Goal: Task Accomplishment & Management: Manage account settings

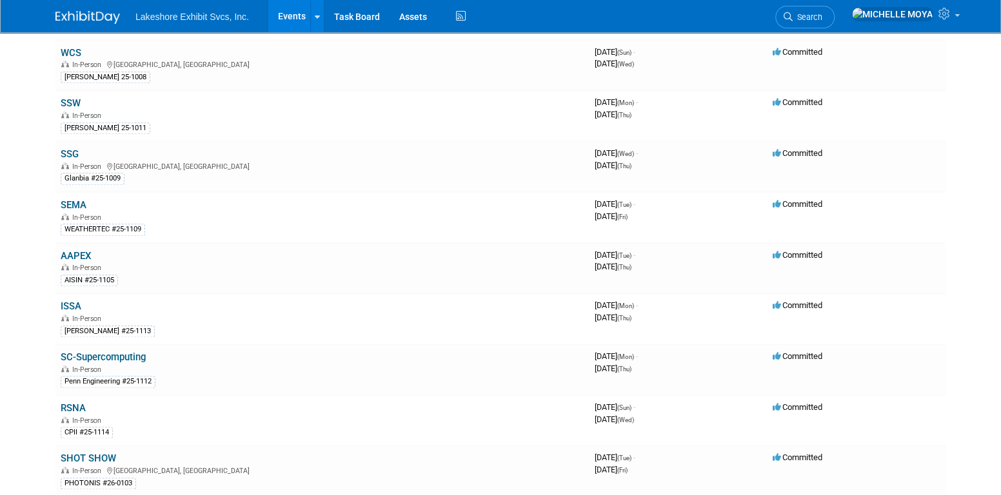
scroll to position [645, 0]
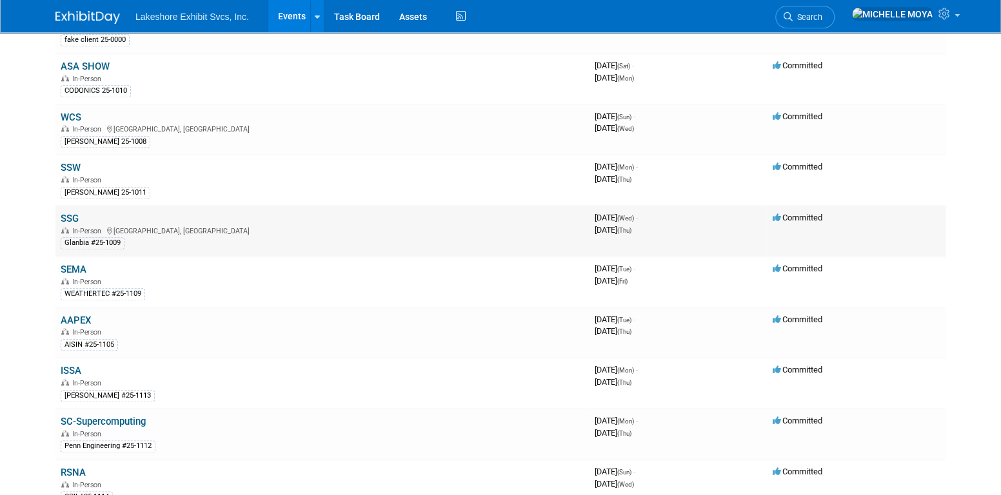
click at [74, 213] on link "SSG" at bounding box center [70, 219] width 18 height 12
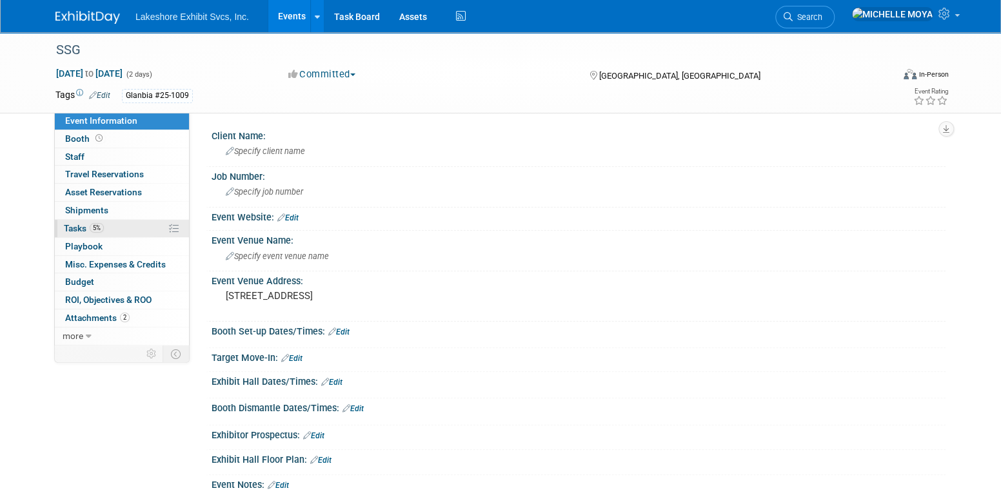
click at [123, 224] on link "5% Tasks 5%" at bounding box center [122, 228] width 134 height 17
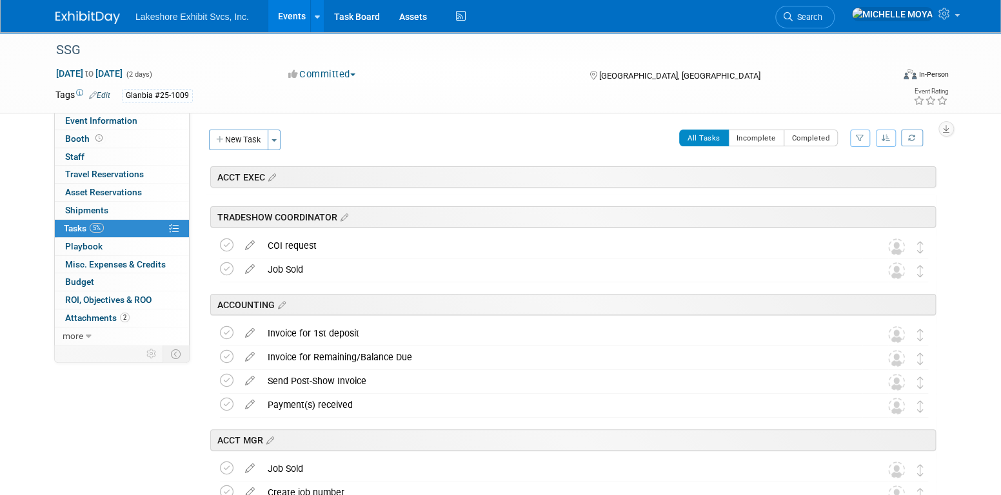
click at [861, 134] on icon "button" at bounding box center [860, 138] width 8 height 8
click at [838, 185] on select "-- Select Assignee -- All unassigned tasks Assigned to me Amanda Koss Dave Desa…" at bounding box center [806, 179] width 106 height 18
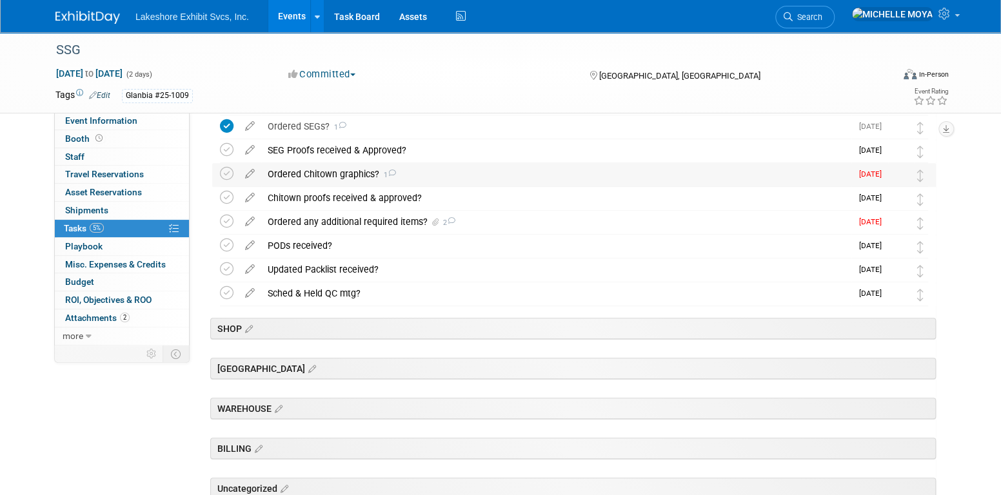
scroll to position [310, 0]
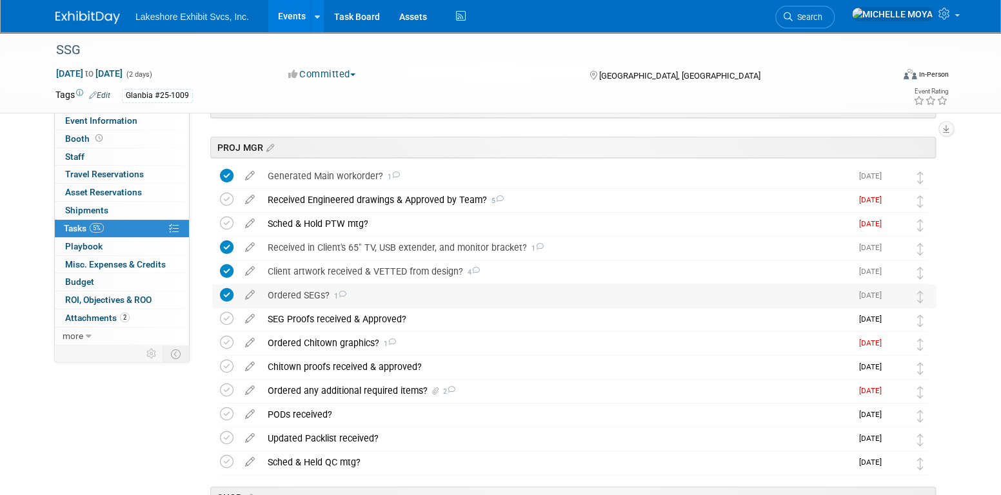
click at [310, 289] on div "Ordered SEGs? 1" at bounding box center [556, 295] width 590 height 22
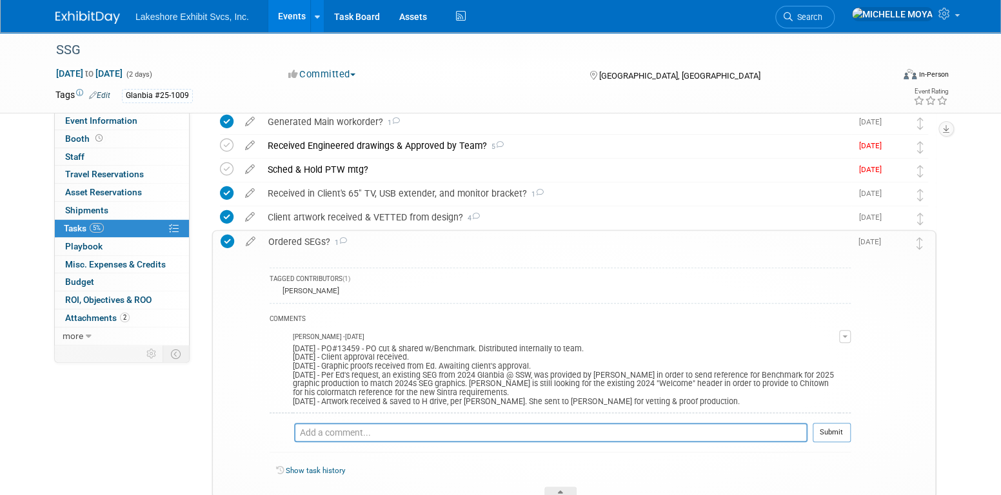
scroll to position [439, 0]
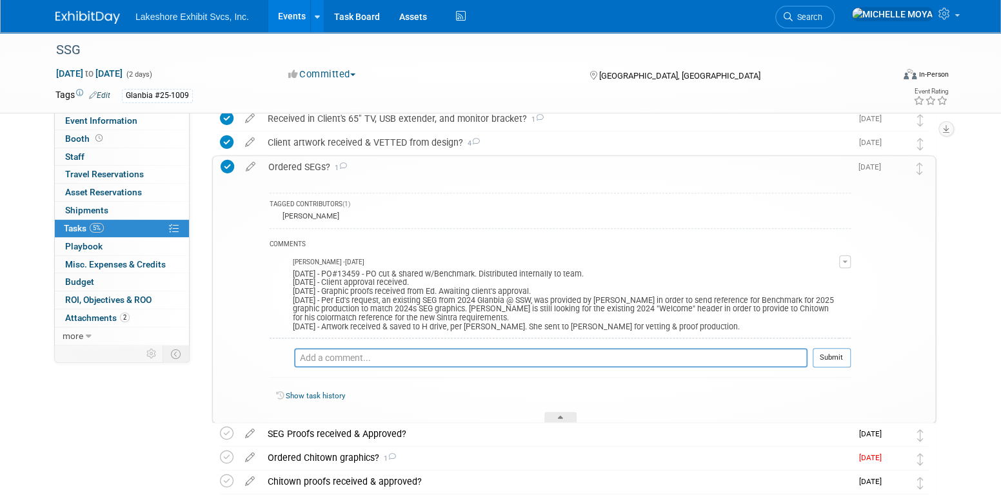
click at [844, 261] on span "button" at bounding box center [844, 262] width 5 height 3
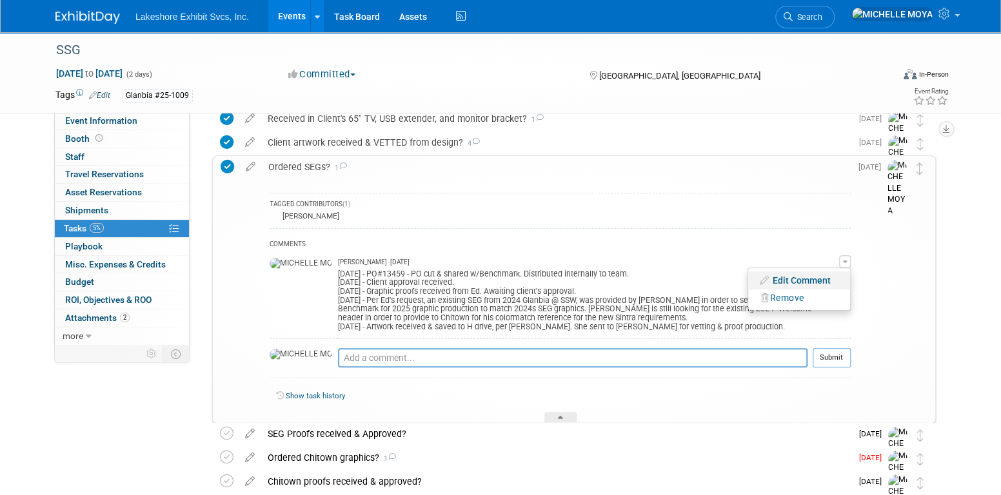
click at [811, 283] on link "Edit Comment" at bounding box center [799, 281] width 102 height 18
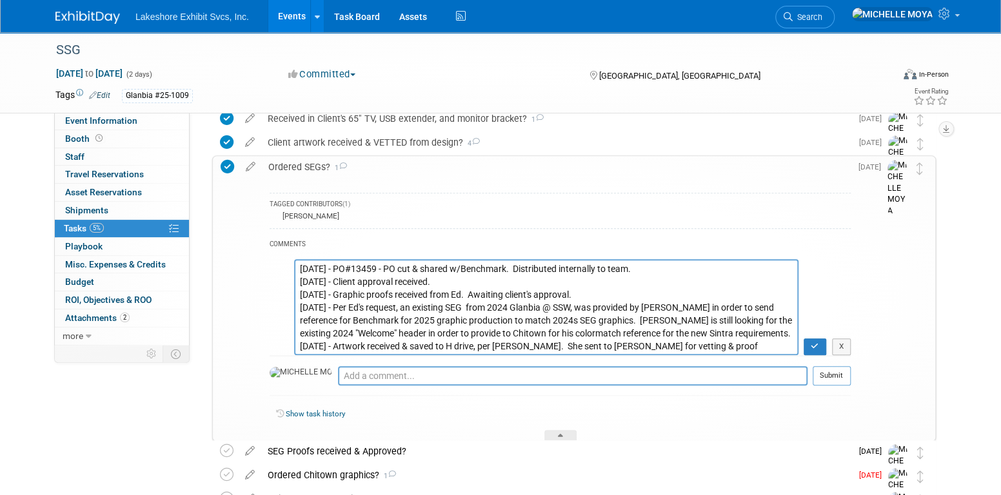
click at [299, 266] on textarea "9.5.25 - PO#13459 - PO cut & shared w/Benchmark. Distributed internally to team…" at bounding box center [546, 307] width 504 height 96
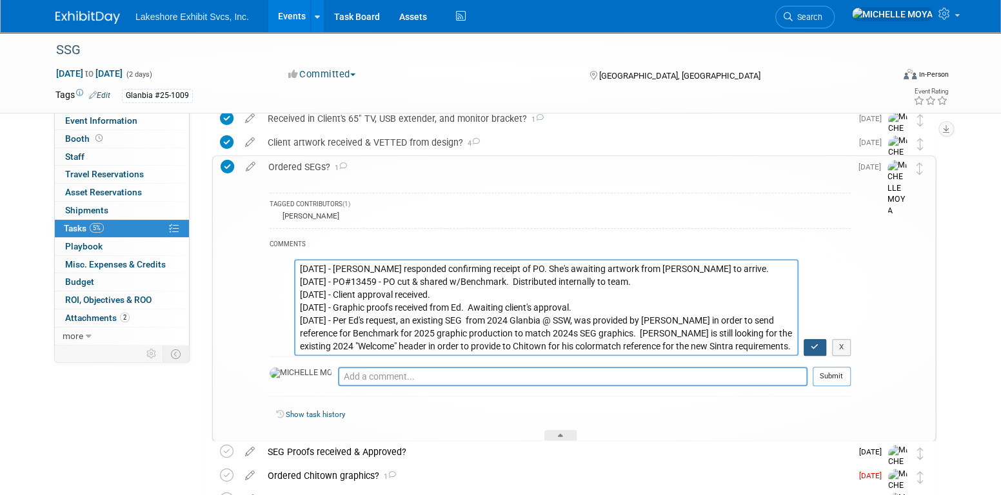
type textarea "9.5.25 - Kaitlyn responded confirming receipt of PO. She's awaiting artwork fro…"
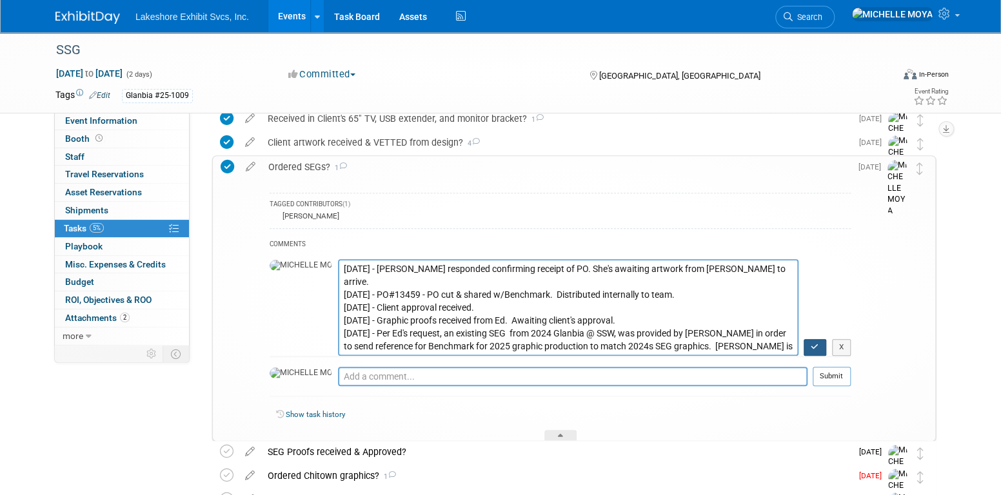
click at [818, 339] on button "button" at bounding box center [815, 347] width 23 height 17
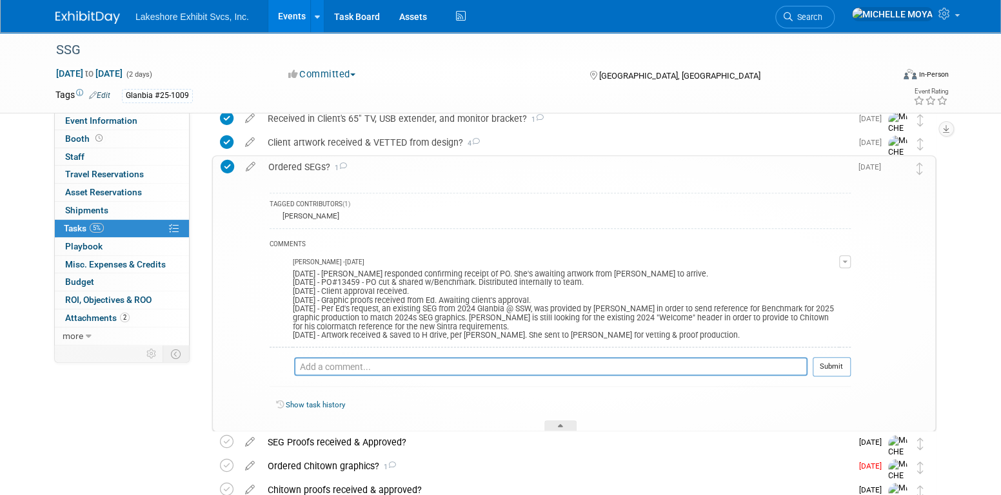
click at [290, 17] on link "Events" at bounding box center [291, 16] width 47 height 32
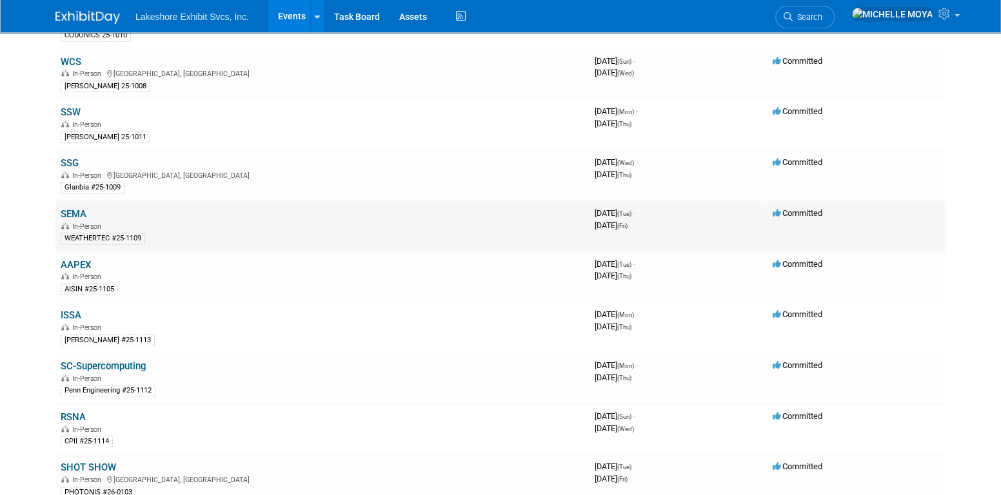
scroll to position [774, 0]
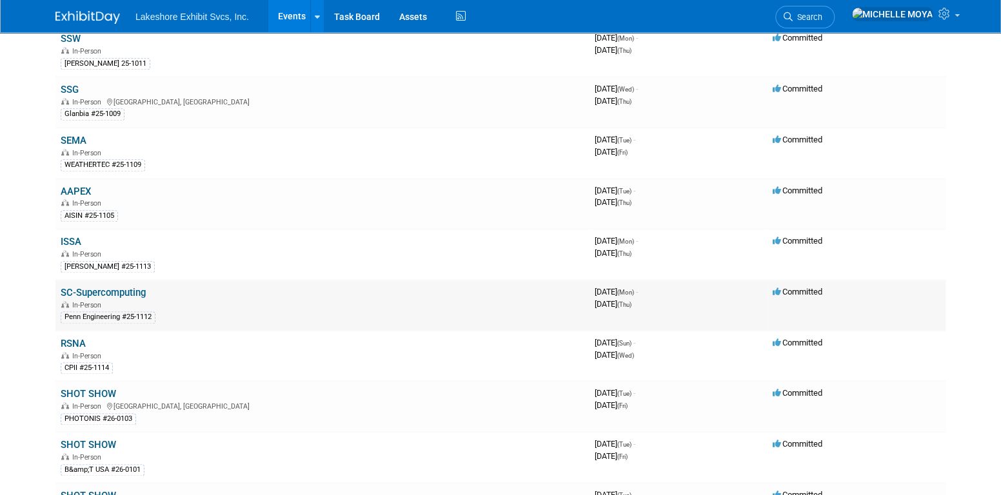
click at [121, 287] on link "SC-Supercomputing" at bounding box center [103, 293] width 85 height 12
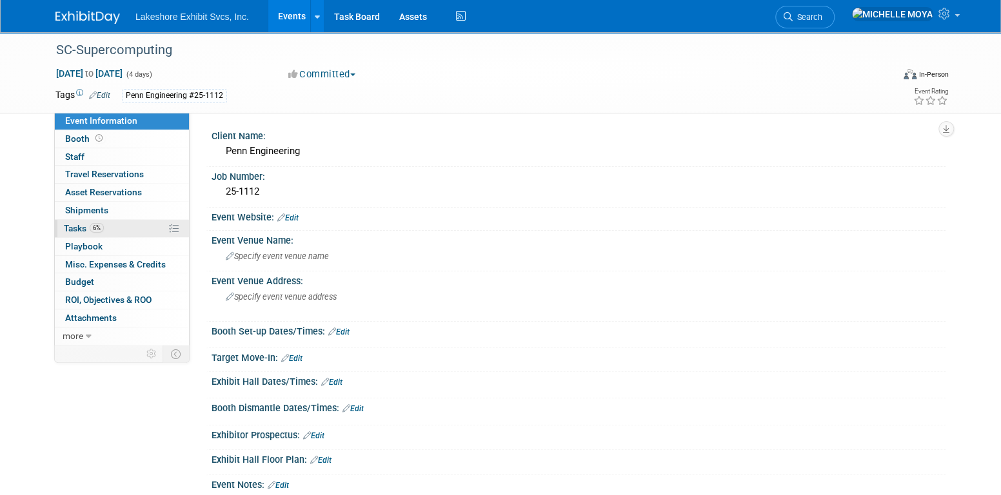
click at [132, 226] on link "6% Tasks 6%" at bounding box center [122, 228] width 134 height 17
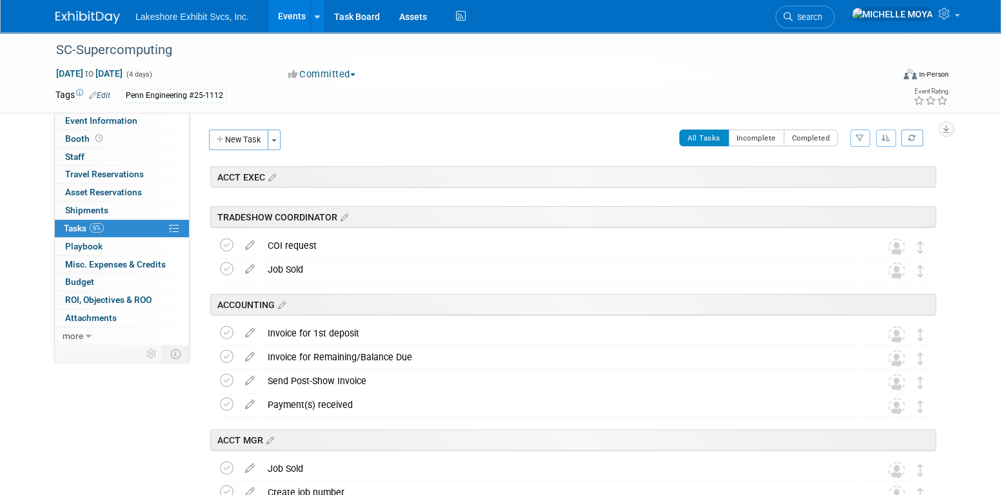
click at [857, 138] on icon "button" at bounding box center [860, 138] width 8 height 8
click at [569, 138] on div "All Tasks Incomplete Completed Filter by Assignee -- Select Assignee -- All una…" at bounding box center [612, 143] width 648 height 27
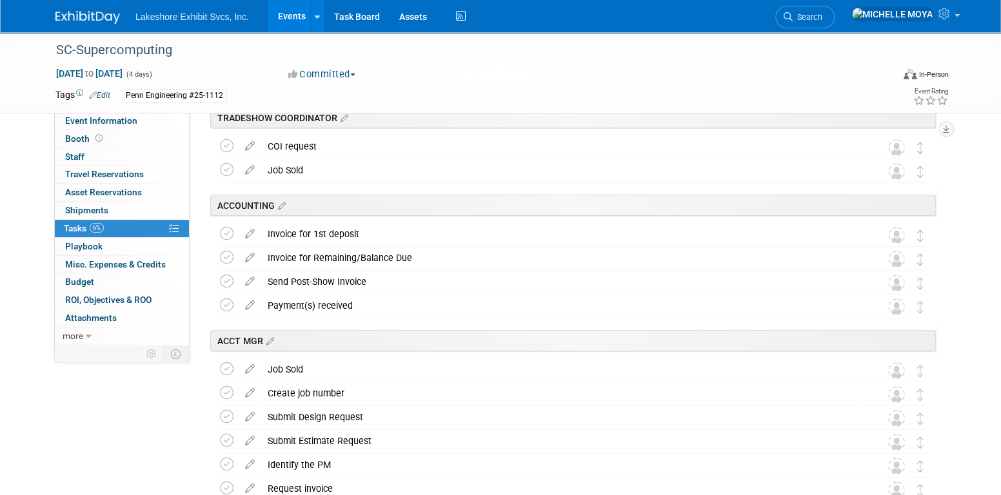
scroll to position [95, 0]
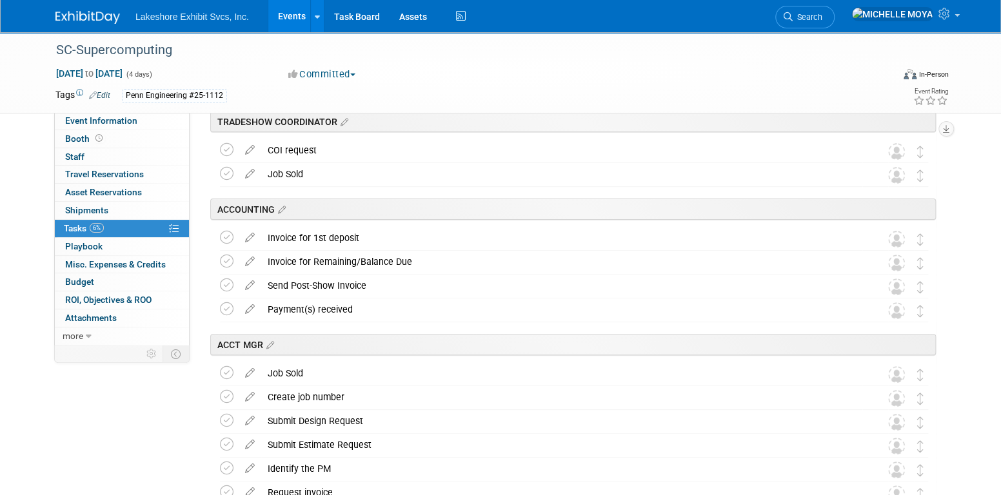
click at [279, 17] on link "Events" at bounding box center [291, 16] width 47 height 32
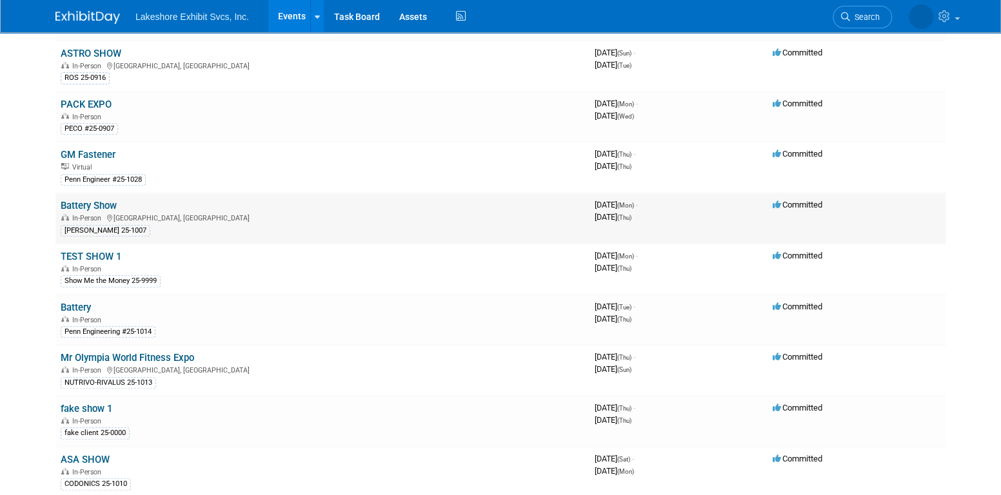
scroll to position [258, 0]
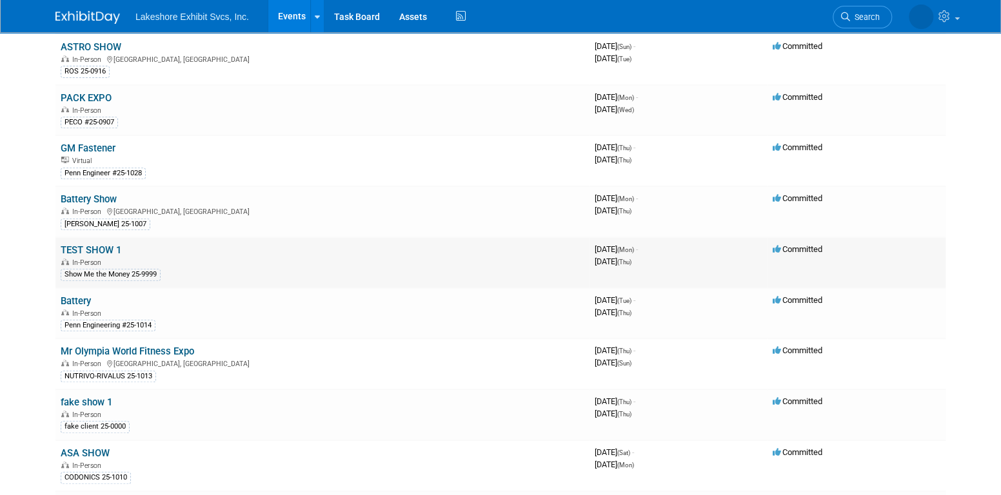
click at [114, 246] on link "TEST SHOW 1" at bounding box center [91, 250] width 61 height 12
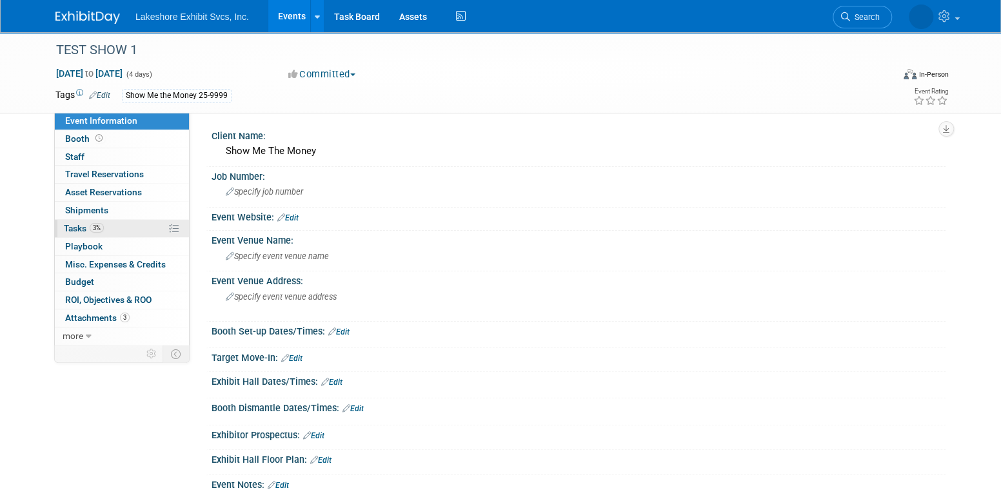
click at [137, 224] on link "3% Tasks 3%" at bounding box center [122, 228] width 134 height 17
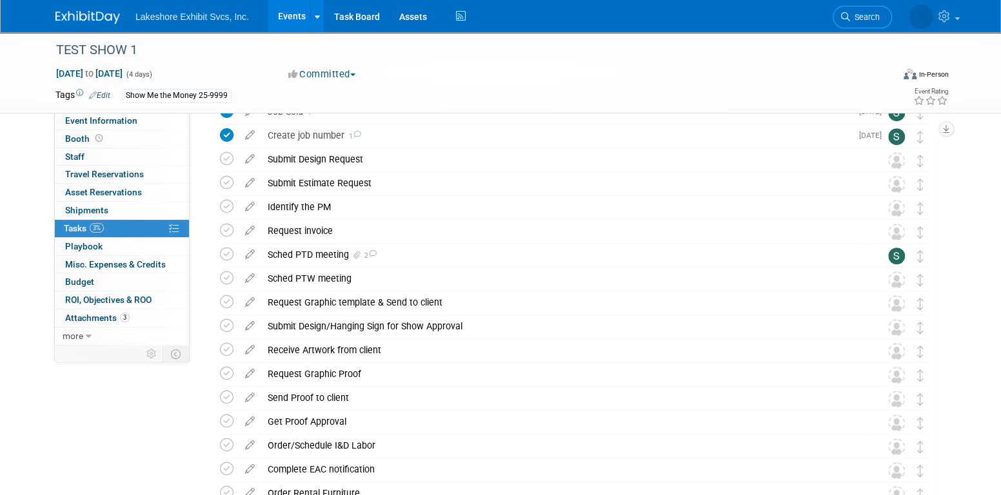
scroll to position [387, 0]
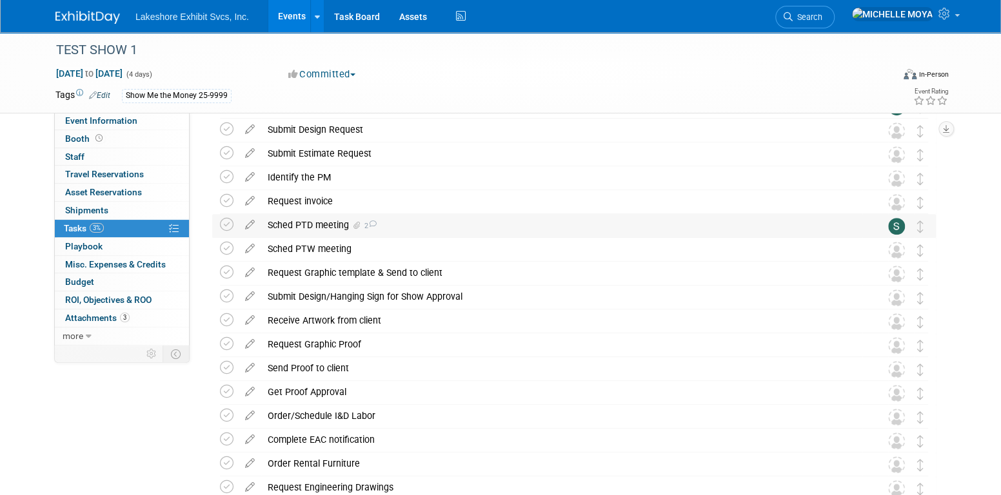
click at [710, 226] on div "Sched PTD meeting 2" at bounding box center [561, 225] width 601 height 22
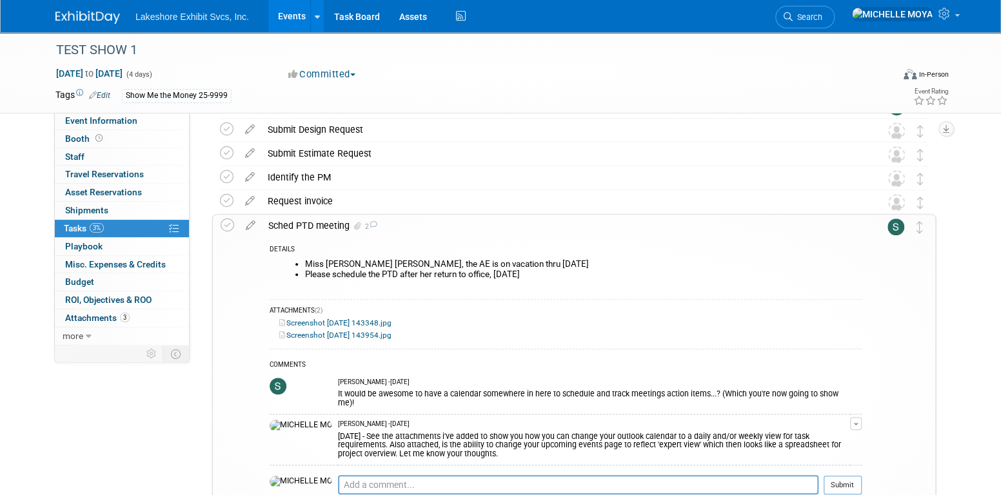
click at [710, 227] on div "Sched PTD meeting 2" at bounding box center [562, 226] width 600 height 22
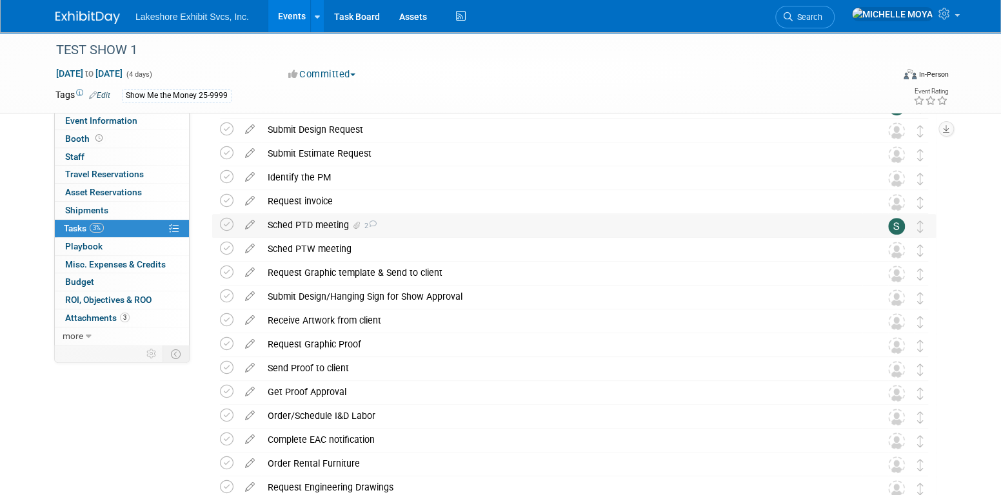
click at [710, 227] on div "Sched PTD meeting 2" at bounding box center [561, 225] width 601 height 22
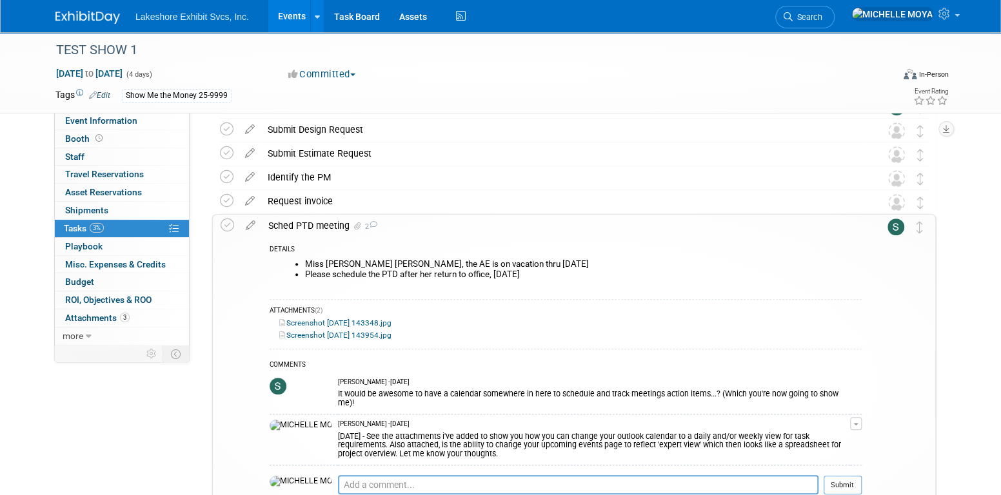
click at [323, 221] on div "Sched PTD meeting 2" at bounding box center [562, 226] width 600 height 22
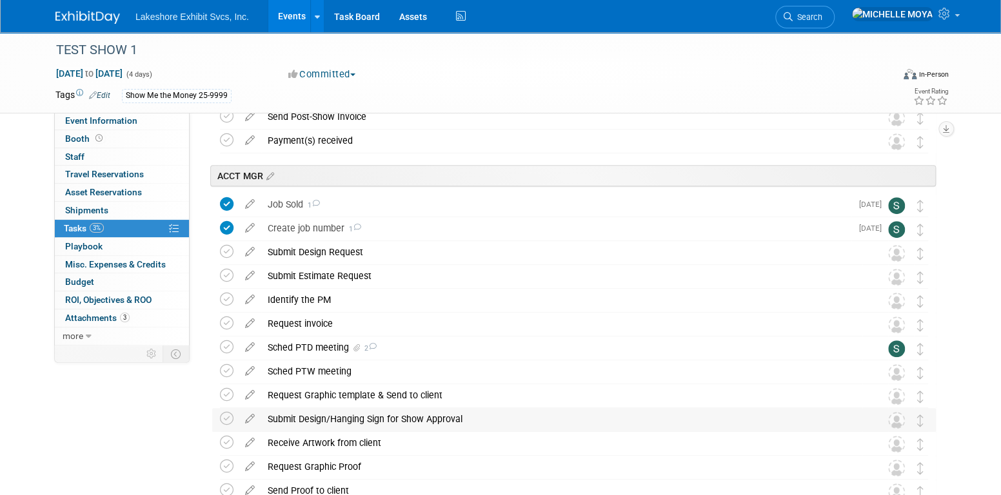
scroll to position [258, 0]
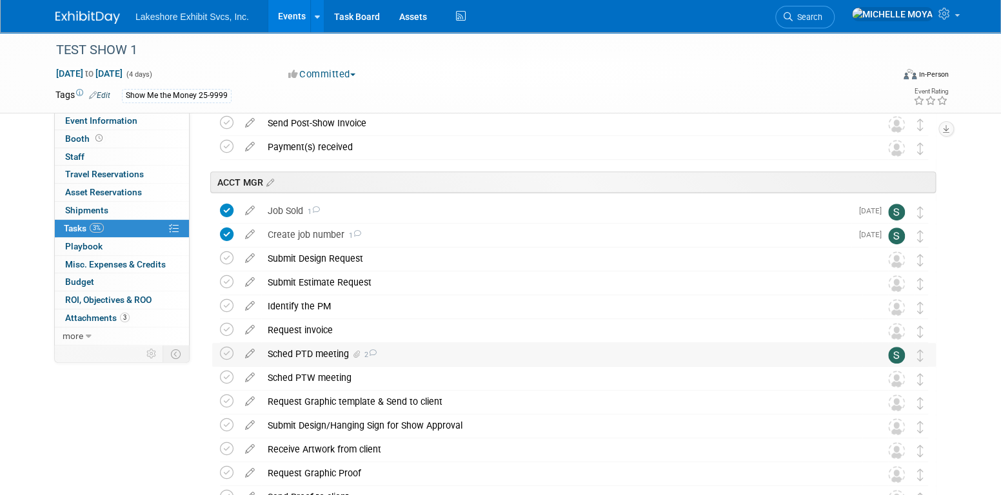
click at [343, 352] on div "Sched PTD meeting 2" at bounding box center [561, 354] width 601 height 22
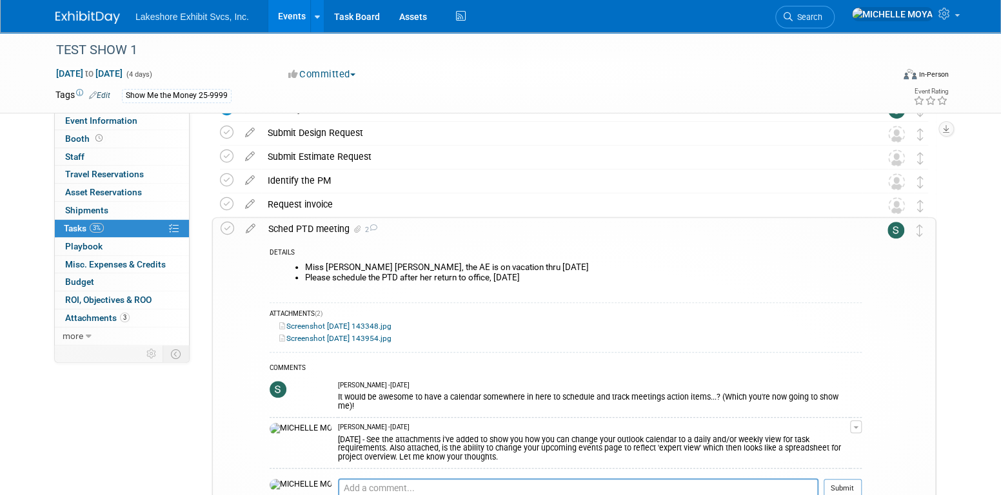
scroll to position [387, 0]
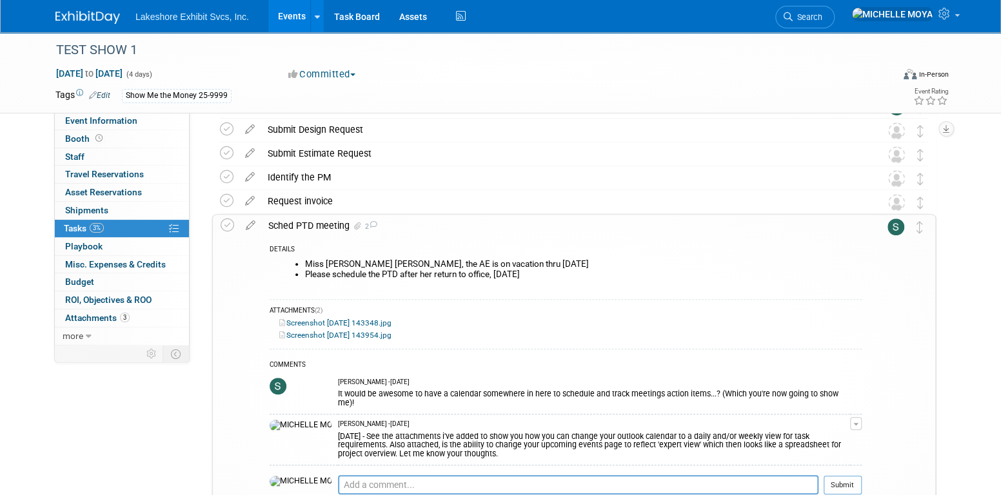
click at [321, 225] on div "Sched PTD meeting 2" at bounding box center [562, 226] width 600 height 22
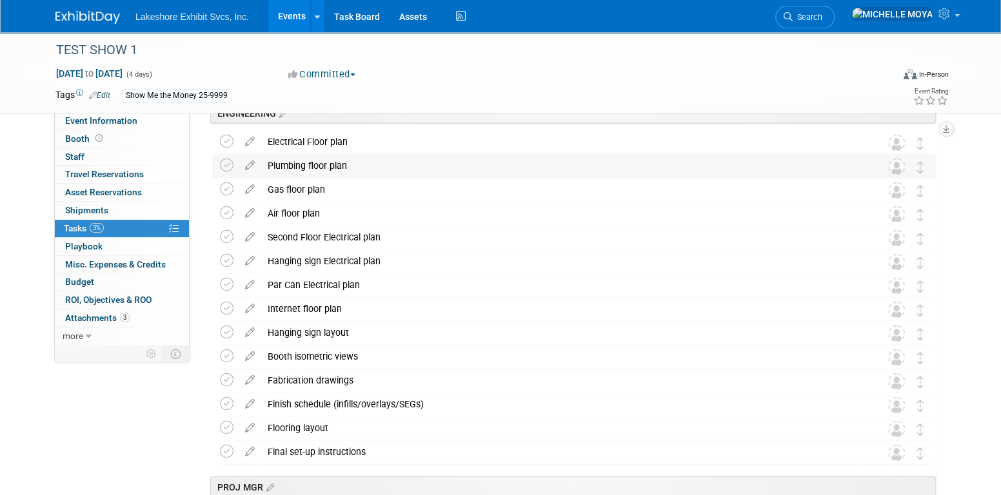
scroll to position [1677, 0]
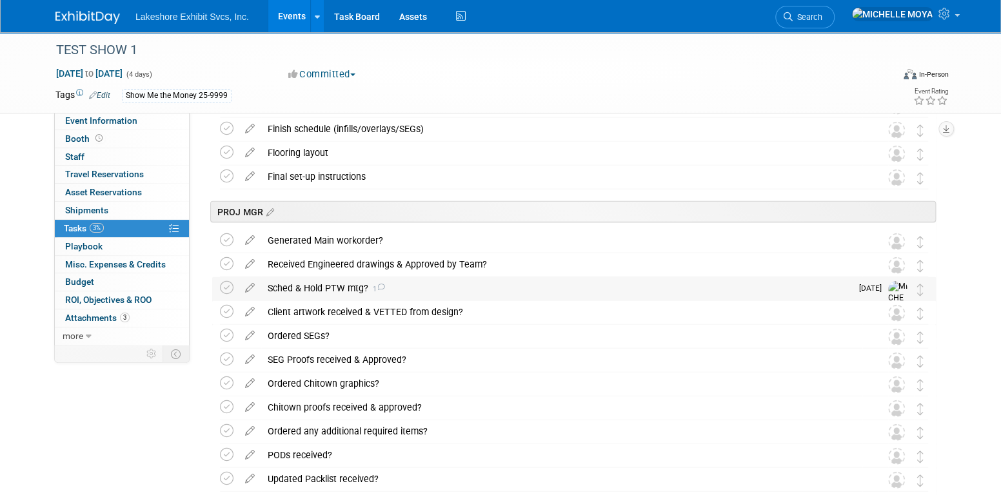
click at [328, 287] on div "Sched & Hold PTW mtg? 1" at bounding box center [556, 288] width 590 height 22
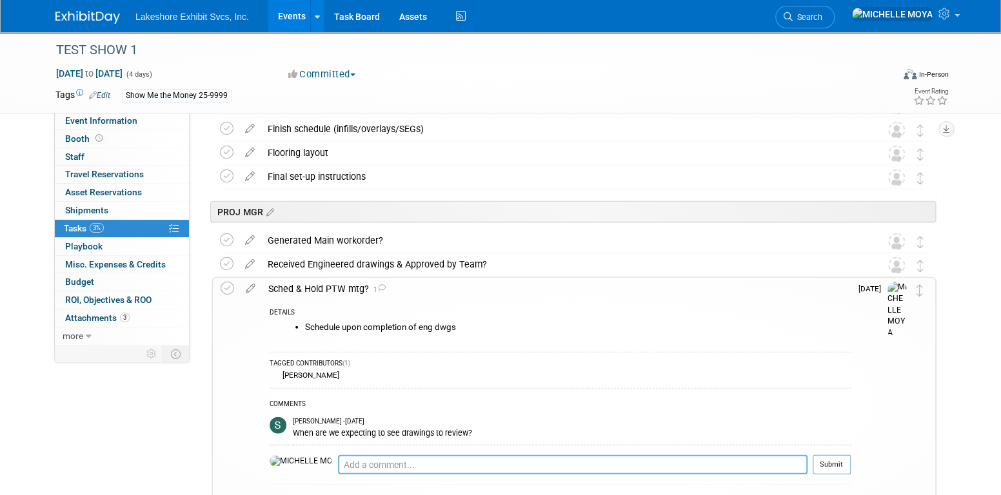
click at [342, 462] on textarea at bounding box center [573, 464] width 470 height 19
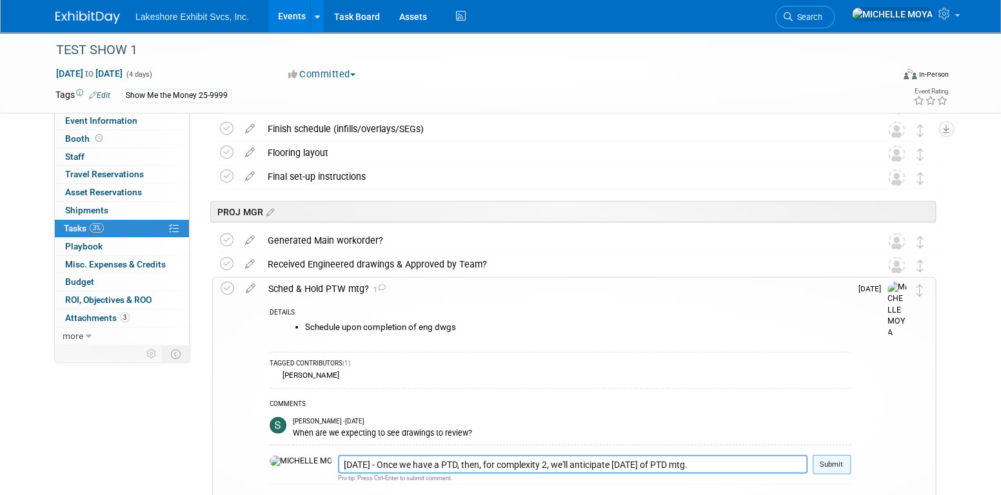
type textarea "9.5.25 - Once we have a PTD, then, for complexity 2, we'll anticipate within tw…"
click at [826, 458] on button "Submit" at bounding box center [832, 464] width 38 height 19
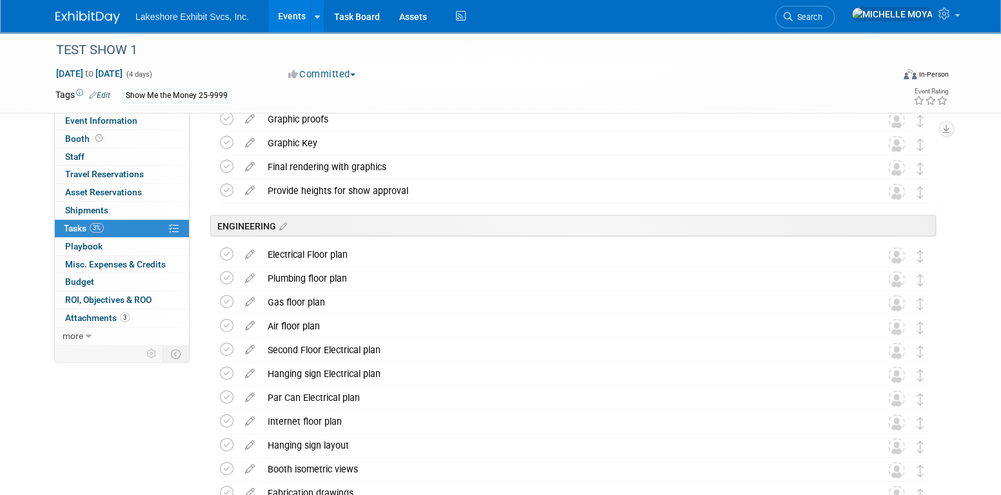
scroll to position [1249, 0]
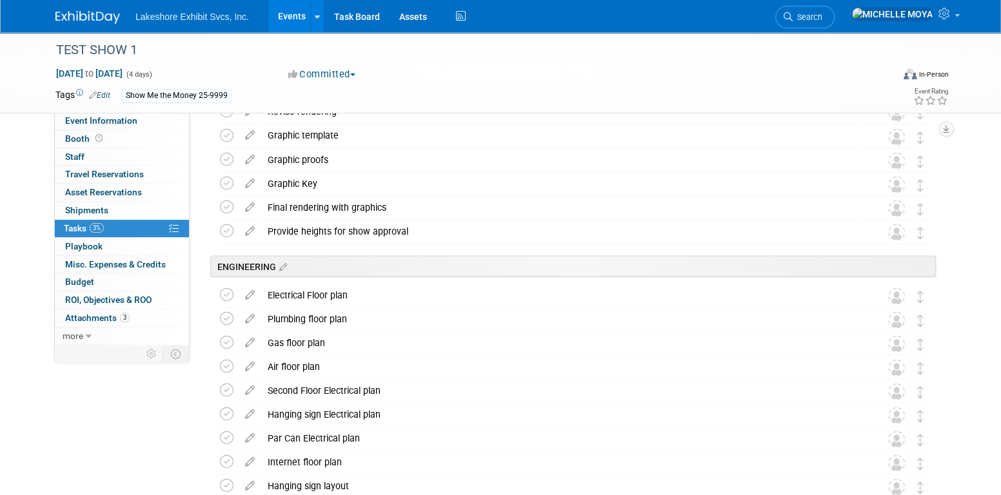
click at [295, 8] on link "Events" at bounding box center [291, 16] width 47 height 32
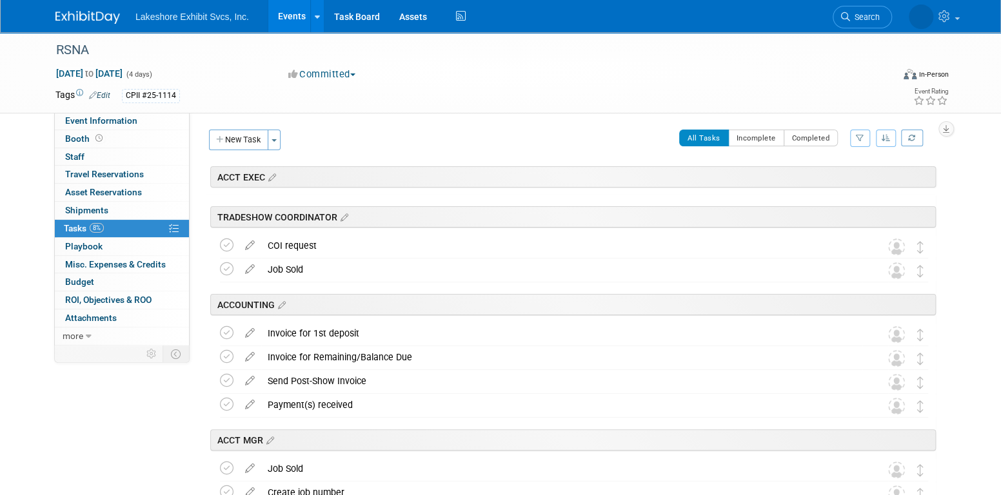
scroll to position [1767, 0]
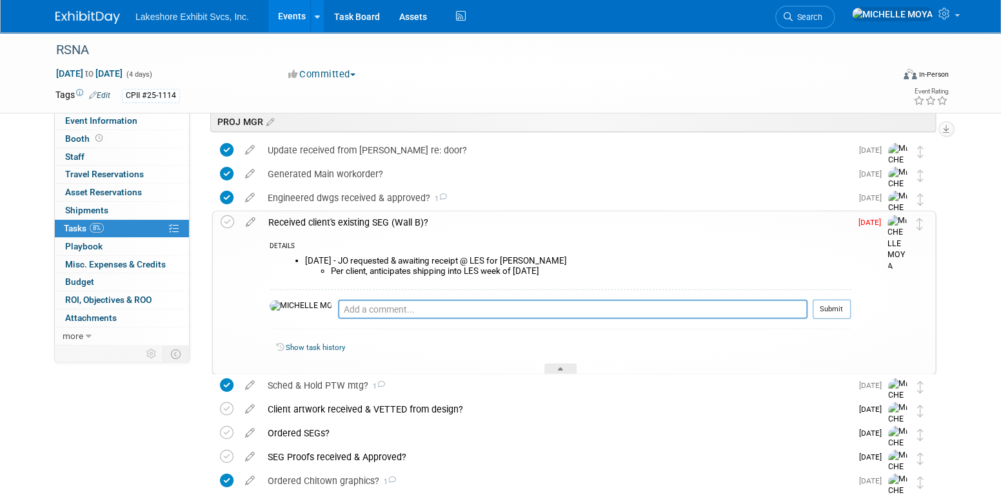
click at [370, 226] on div "Received client's existing SEG (Wall B)?" at bounding box center [556, 223] width 589 height 22
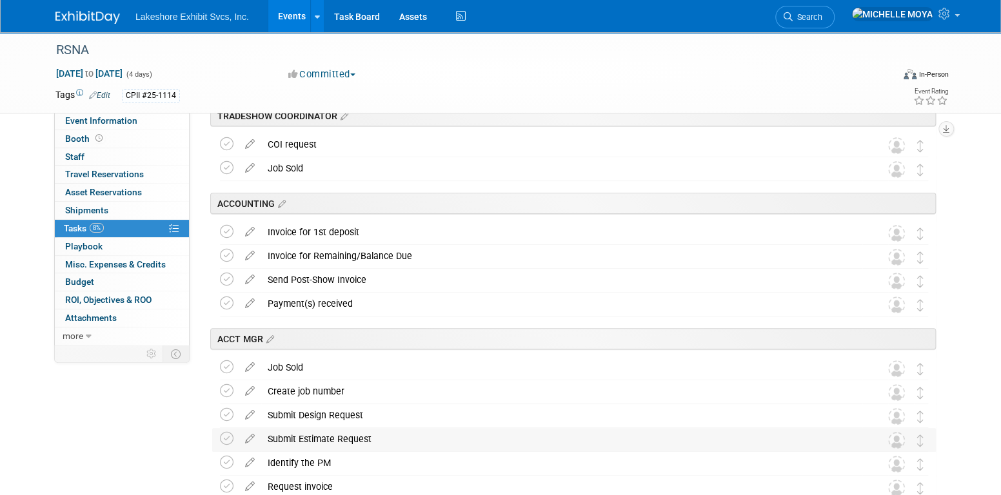
scroll to position [0, 0]
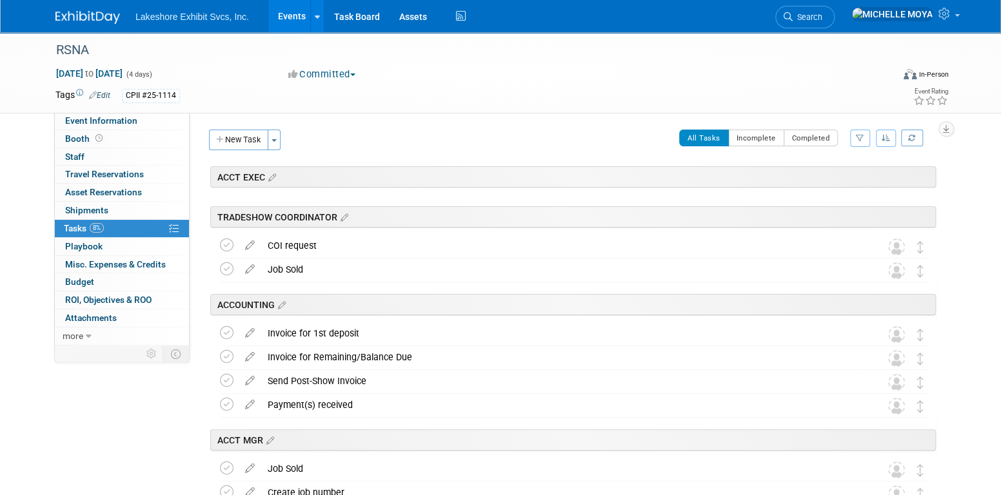
click at [293, 19] on link "Events" at bounding box center [291, 16] width 47 height 32
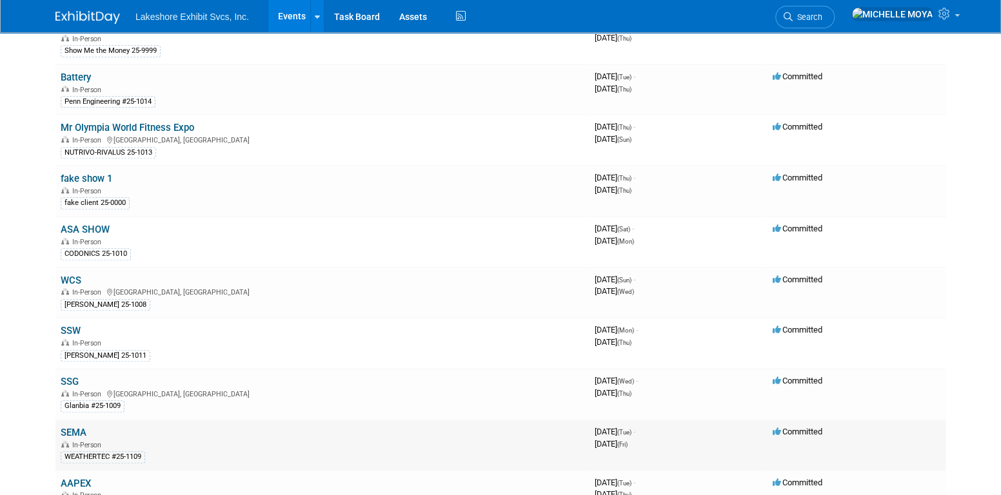
scroll to position [520, 0]
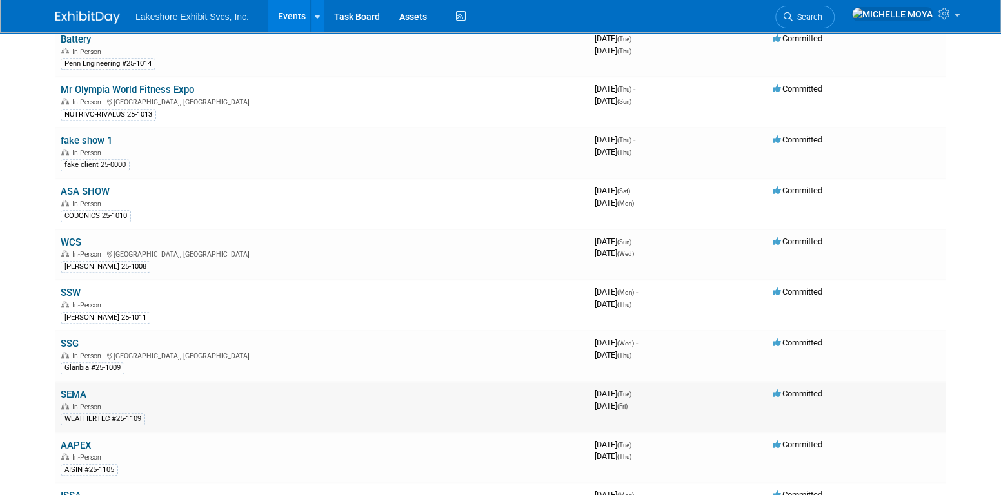
click at [77, 389] on link "SEMA" at bounding box center [74, 395] width 26 height 12
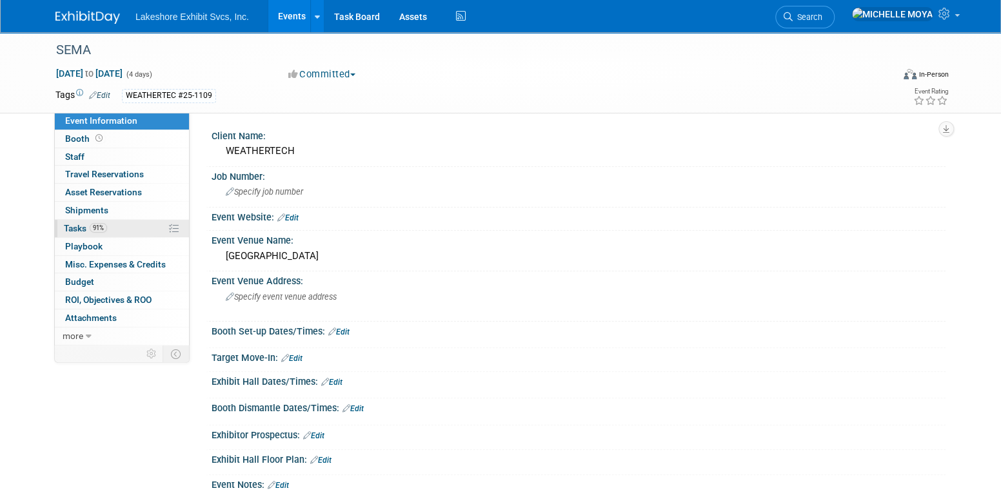
click at [120, 227] on link "91% Tasks 91%" at bounding box center [122, 228] width 134 height 17
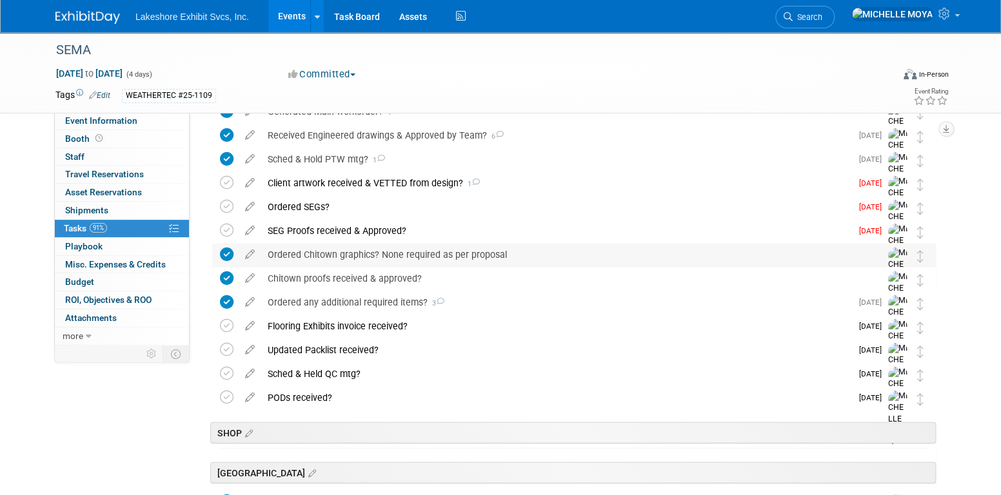
scroll to position [1741, 0]
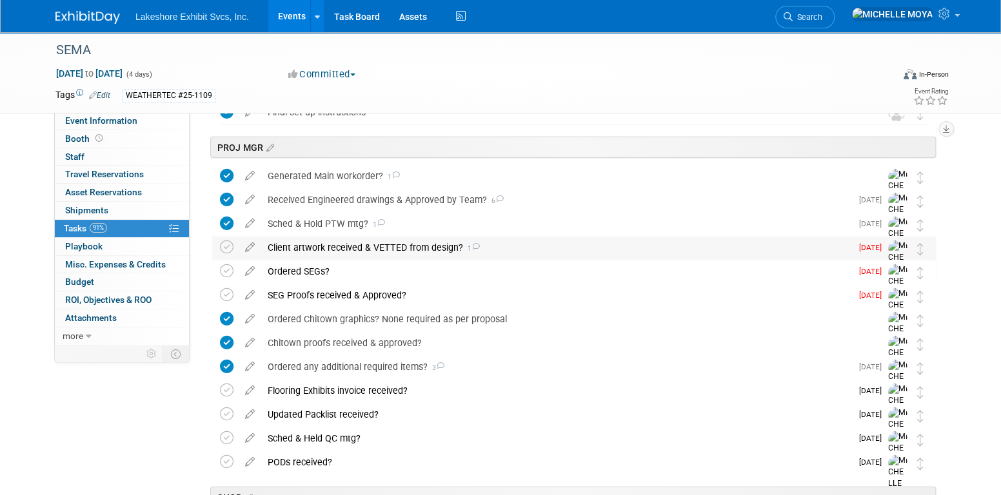
click at [417, 244] on div "Client artwork received & VETTED from design? 1" at bounding box center [556, 248] width 590 height 22
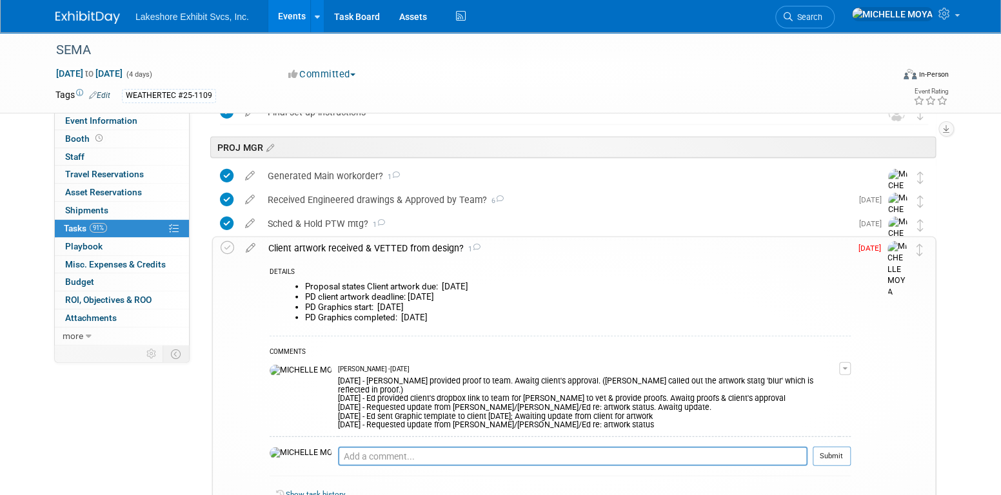
click at [851, 368] on button "button" at bounding box center [845, 368] width 12 height 13
click at [829, 383] on link "Edit Comment" at bounding box center [799, 388] width 102 height 18
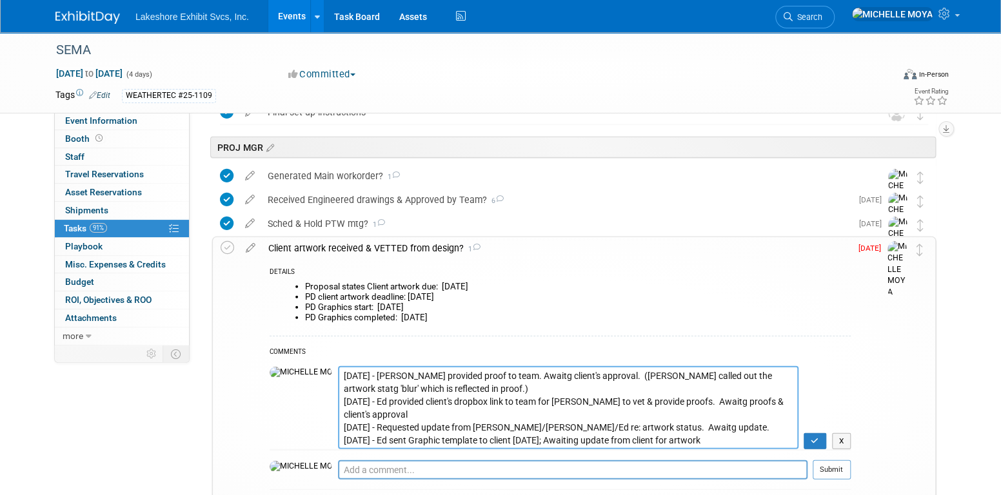
click at [338, 377] on textarea "[DATE] - [PERSON_NAME] provided proof to team. Awaitg client's approval. ([PERS…" at bounding box center [568, 407] width 461 height 83
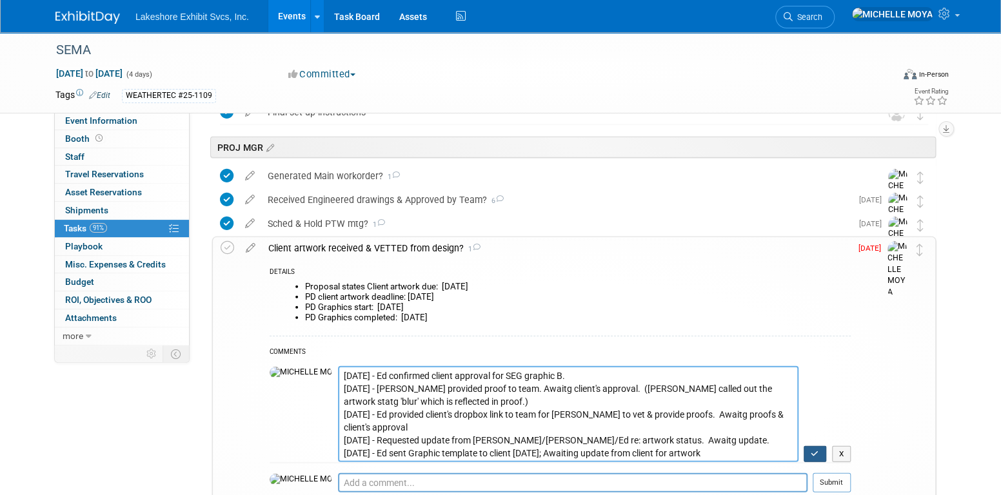
type textarea "[DATE] - Ed confirmed client approval for SEG graphic B. [DATE] - [PERSON_NAME]…"
click at [817, 453] on icon "button" at bounding box center [815, 454] width 8 height 8
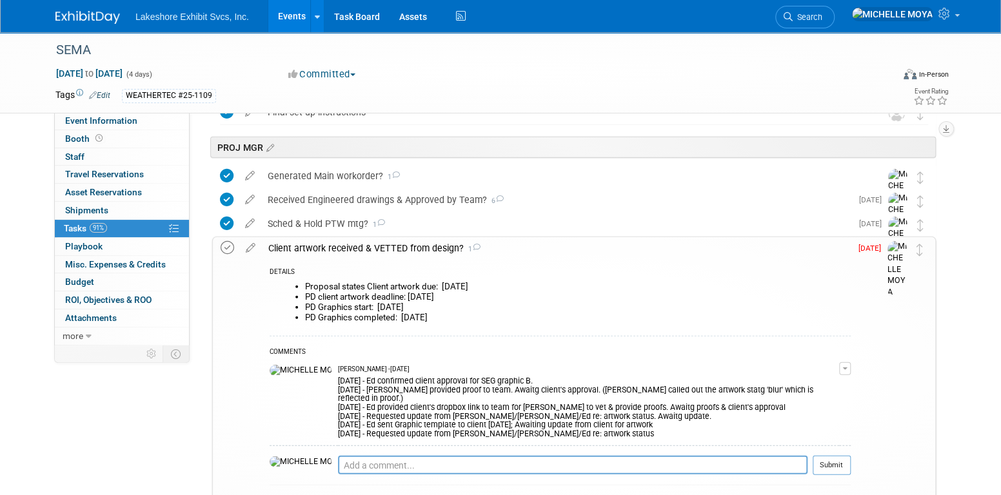
click at [223, 247] on icon at bounding box center [228, 248] width 14 height 14
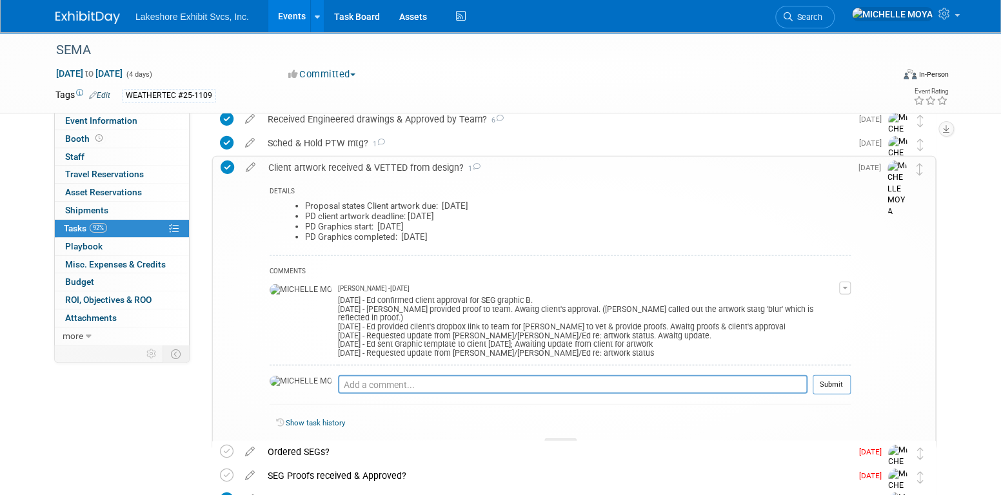
scroll to position [1806, 0]
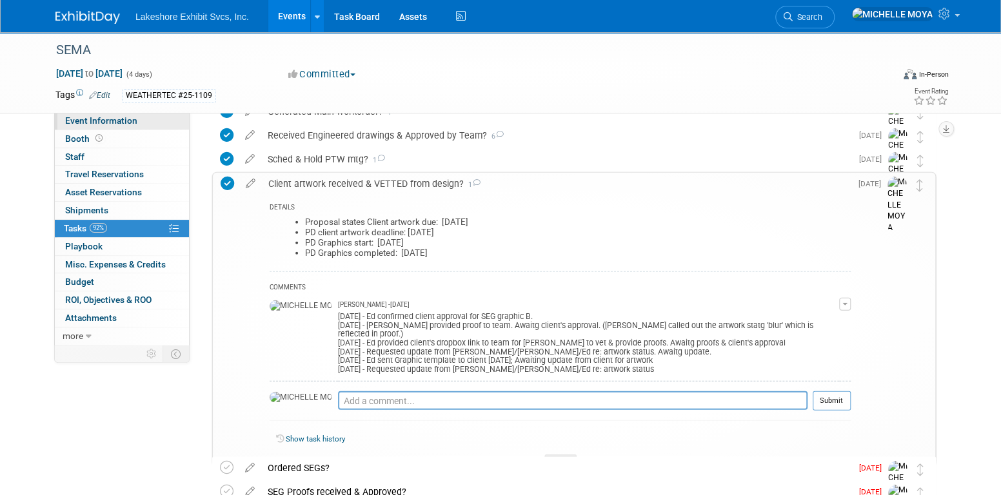
click at [102, 124] on span "Event Information" at bounding box center [101, 120] width 72 height 10
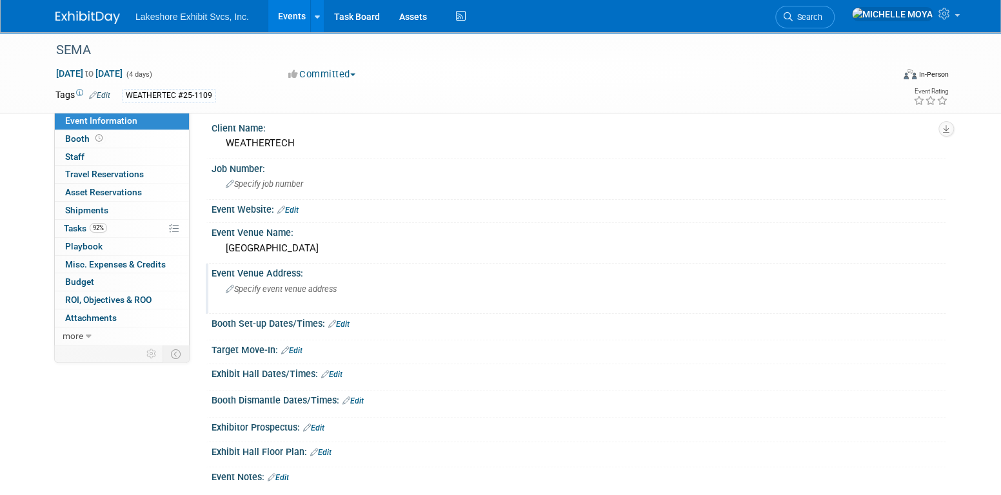
scroll to position [0, 0]
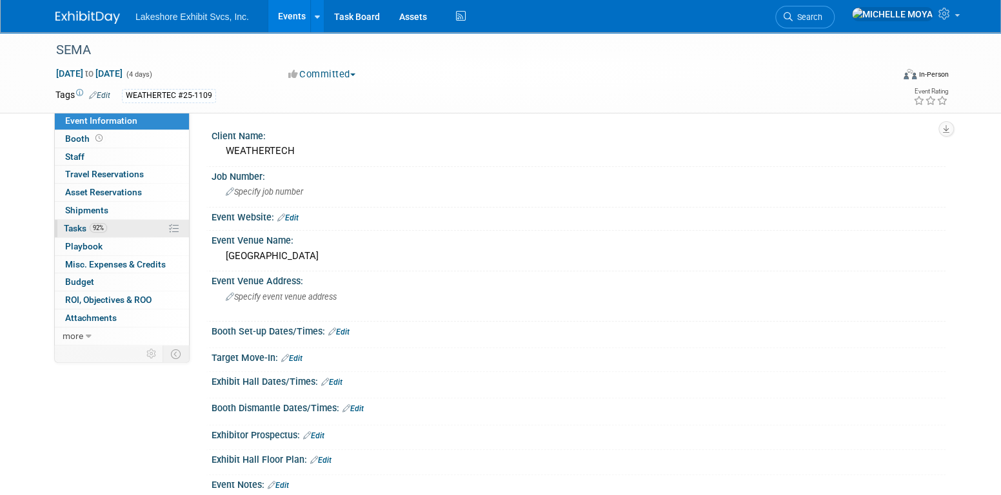
click at [126, 224] on link "92% Tasks 92%" at bounding box center [122, 228] width 134 height 17
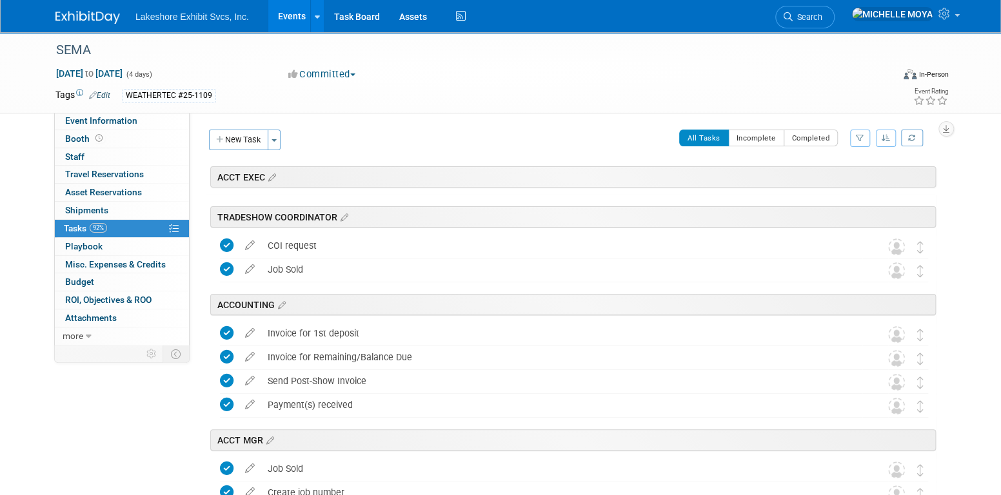
click at [886, 141] on icon "button" at bounding box center [886, 138] width 9 height 8
click at [865, 137] on button "button" at bounding box center [860, 138] width 20 height 17
click at [837, 179] on select "-- Select Assignee -- All unassigned tasks Assigned to me [PERSON_NAME] [PERSON…" at bounding box center [806, 179] width 106 height 18
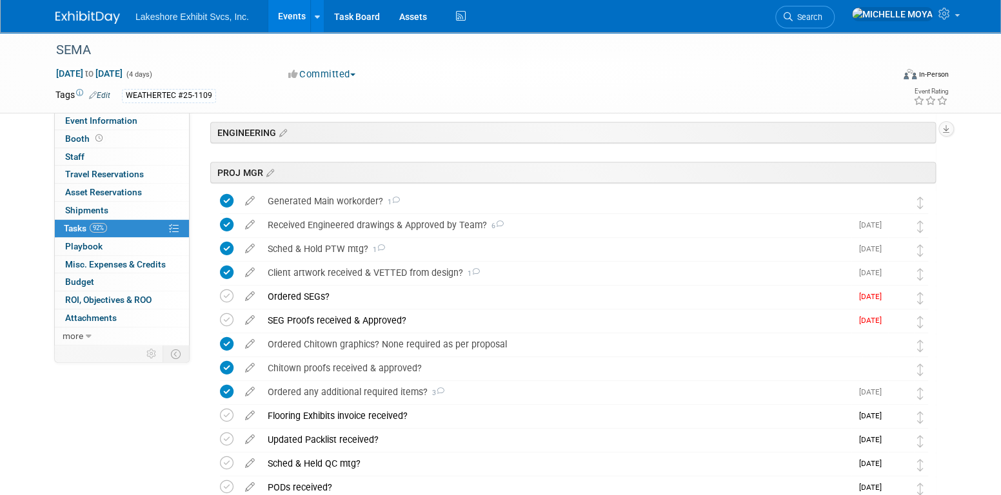
scroll to position [387, 0]
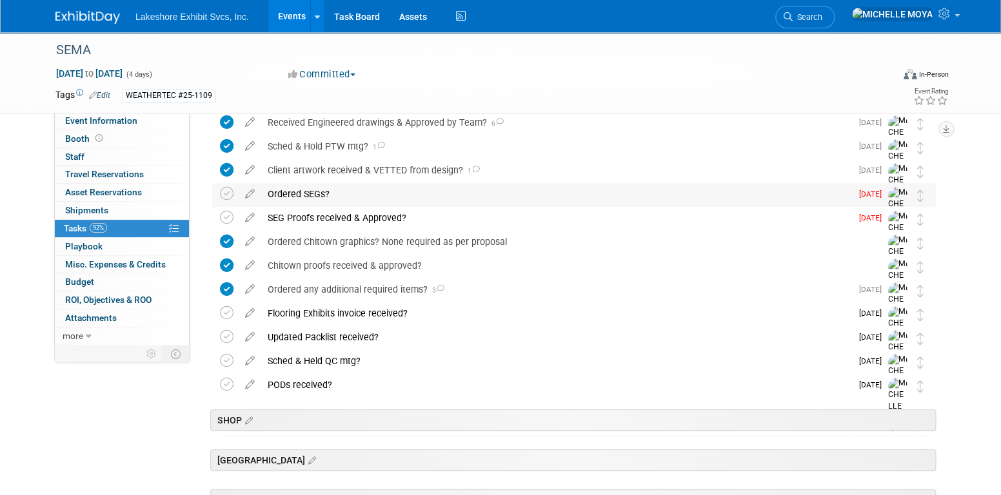
click at [302, 186] on div "Ordered SEGs?" at bounding box center [556, 194] width 590 height 22
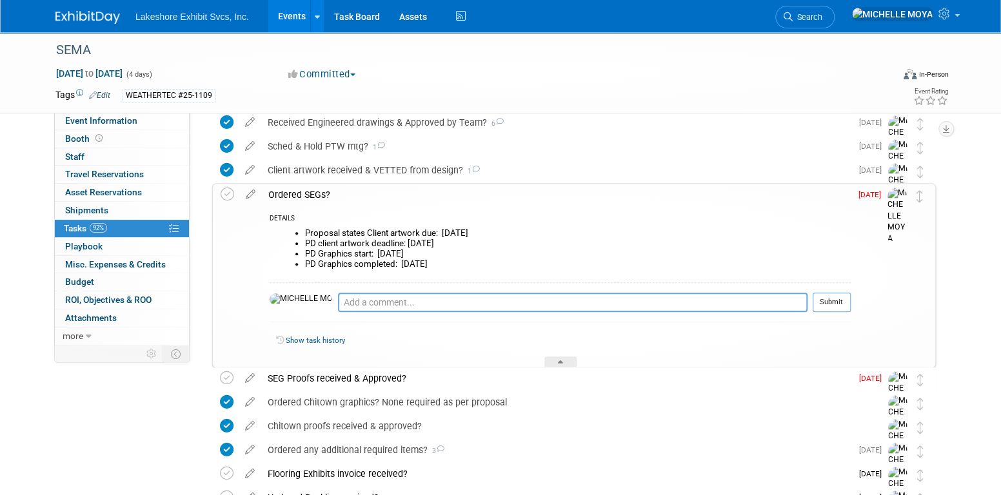
click at [302, 190] on div "Ordered SEGs?" at bounding box center [556, 195] width 589 height 22
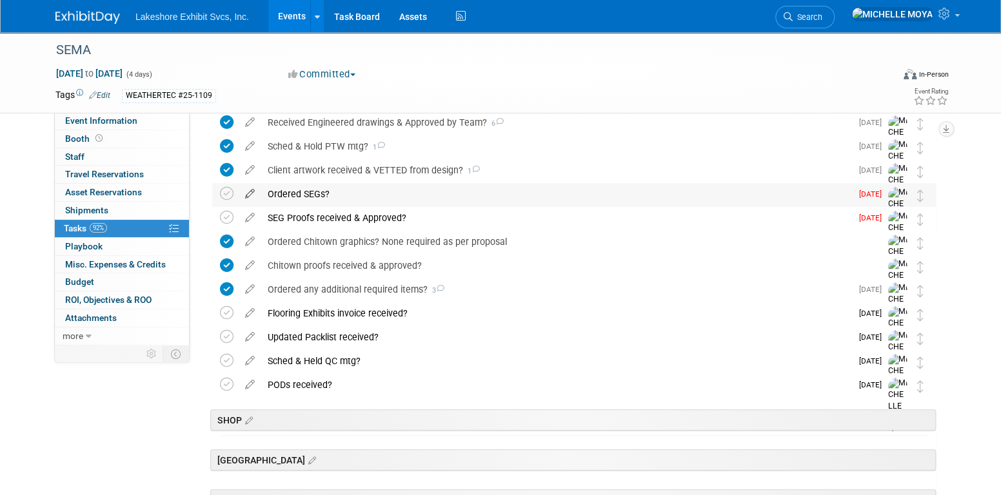
click at [251, 192] on icon at bounding box center [250, 191] width 23 height 16
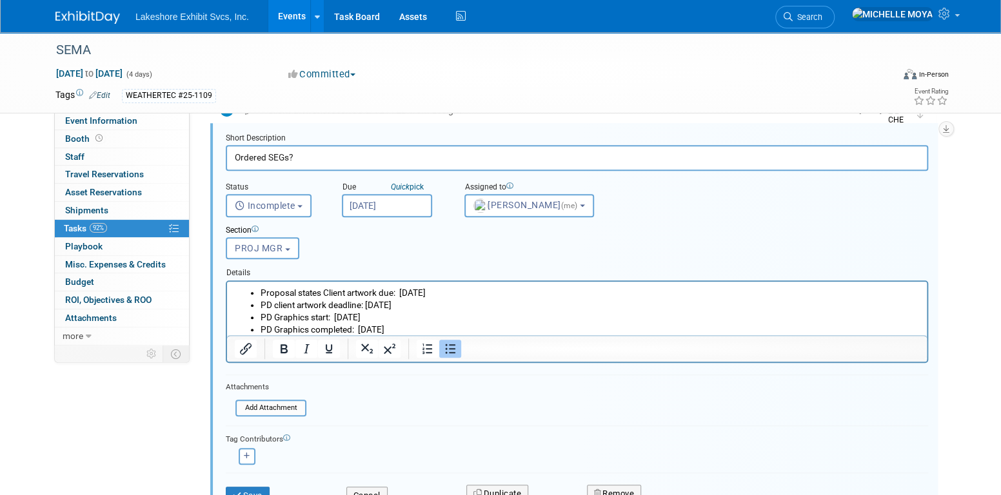
scroll to position [574, 0]
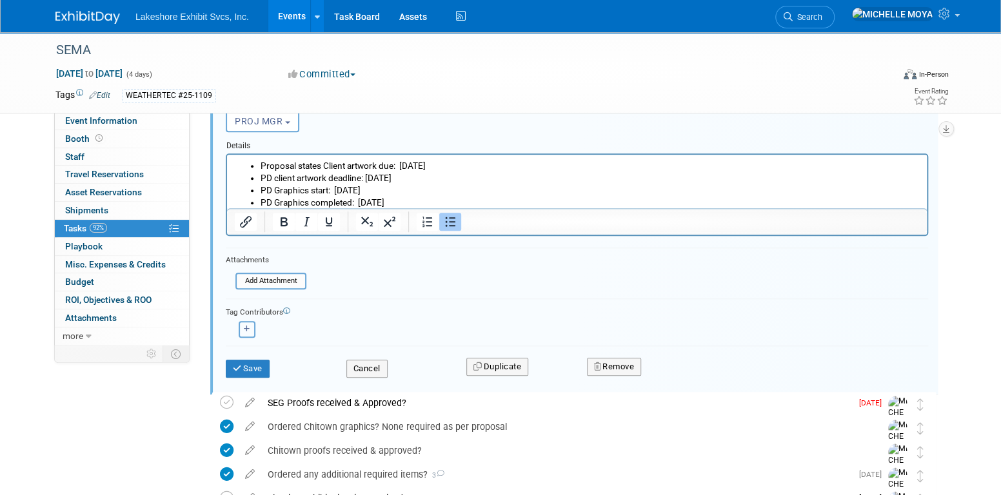
click at [248, 321] on button "button" at bounding box center [247, 329] width 17 height 17
select select
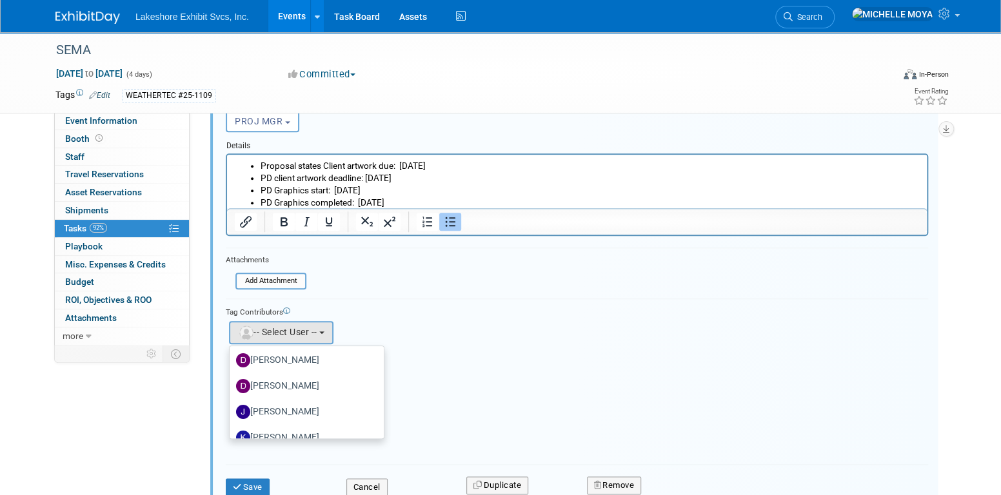
scroll to position [226, 0]
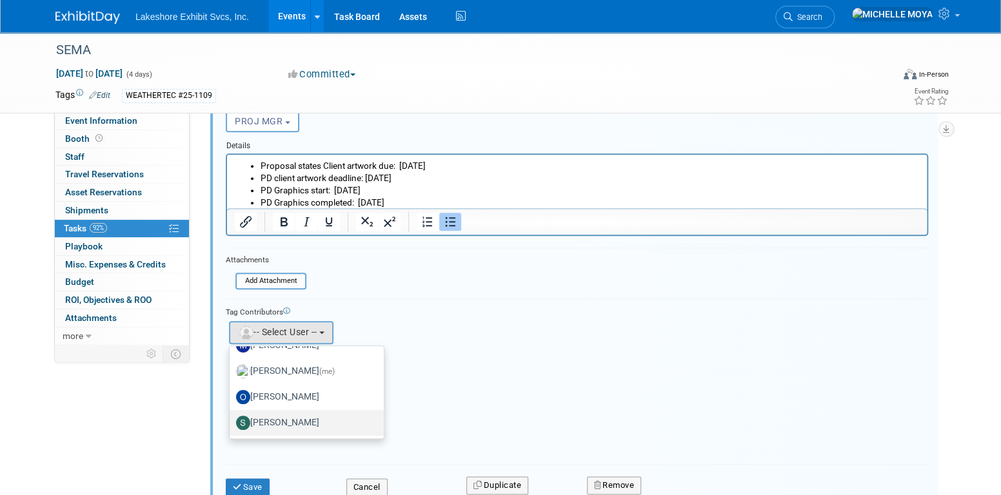
drag, startPoint x: 310, startPoint y: 426, endPoint x: 311, endPoint y: 418, distance: 8.5
click at [310, 424] on label "[PERSON_NAME]" at bounding box center [303, 423] width 135 height 21
click at [232, 424] on input "[PERSON_NAME]" at bounding box center [227, 421] width 8 height 8
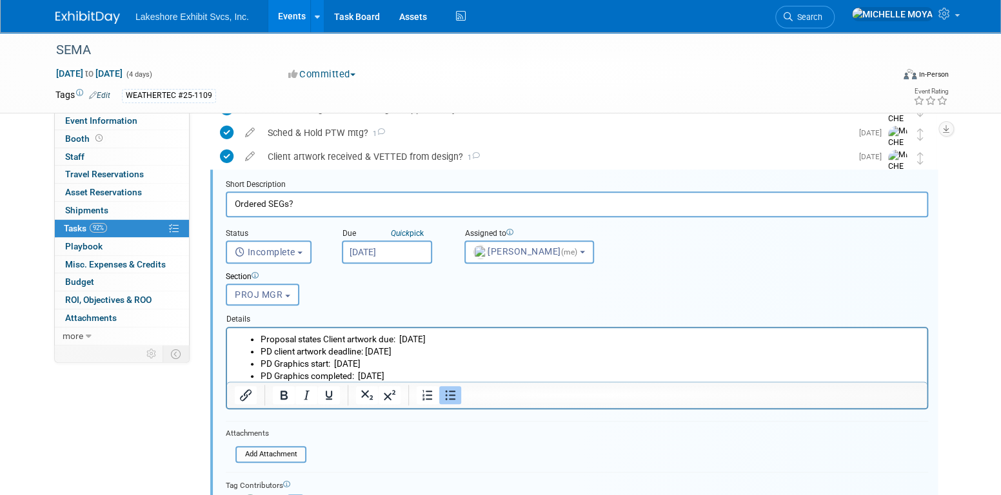
scroll to position [574, 0]
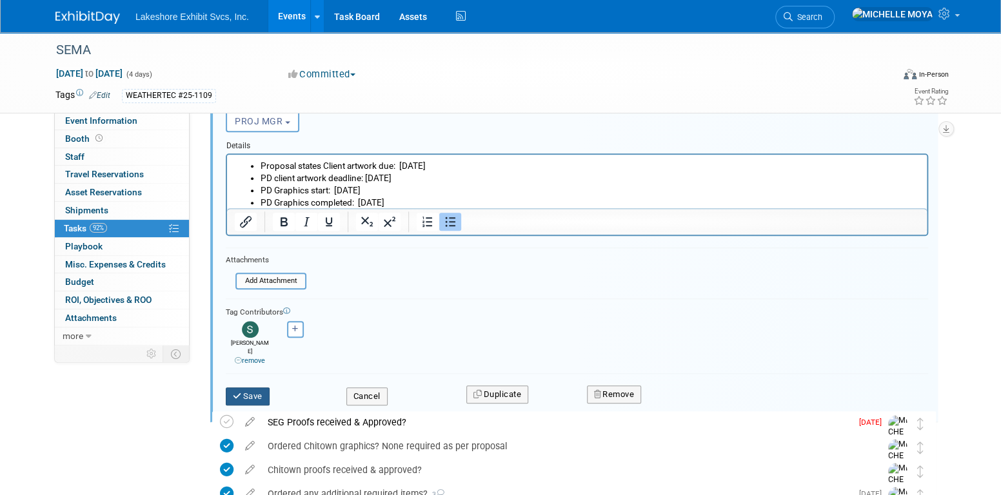
click at [256, 388] on button "Save" at bounding box center [248, 397] width 44 height 18
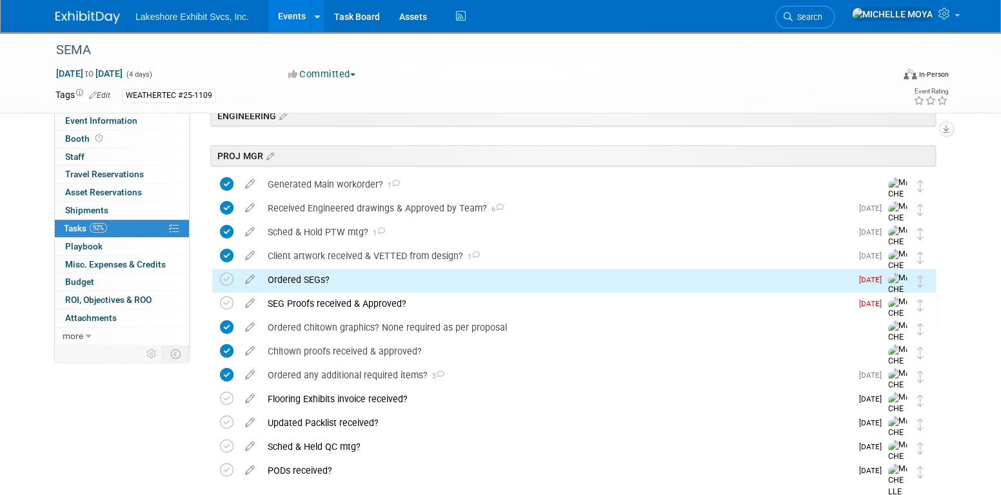
scroll to position [245, 0]
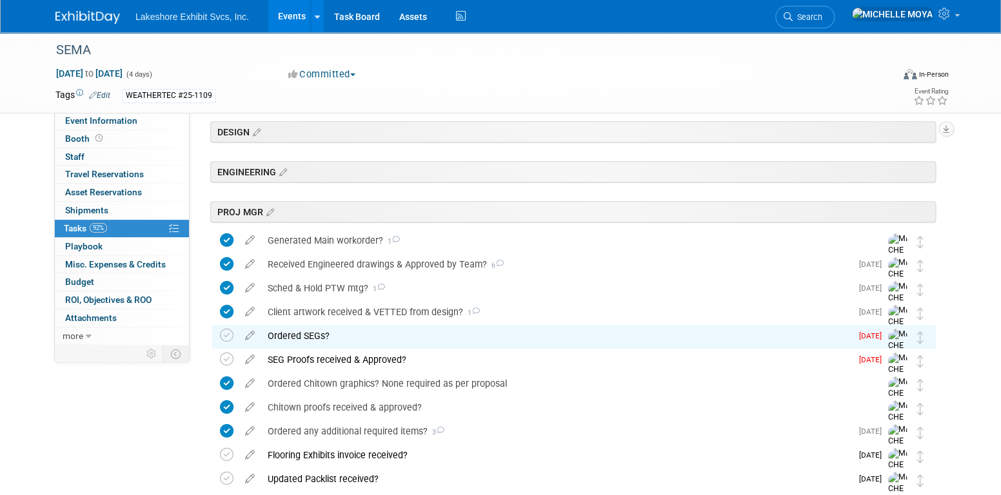
click at [315, 336] on div "Ordered SEGs?" at bounding box center [556, 336] width 590 height 22
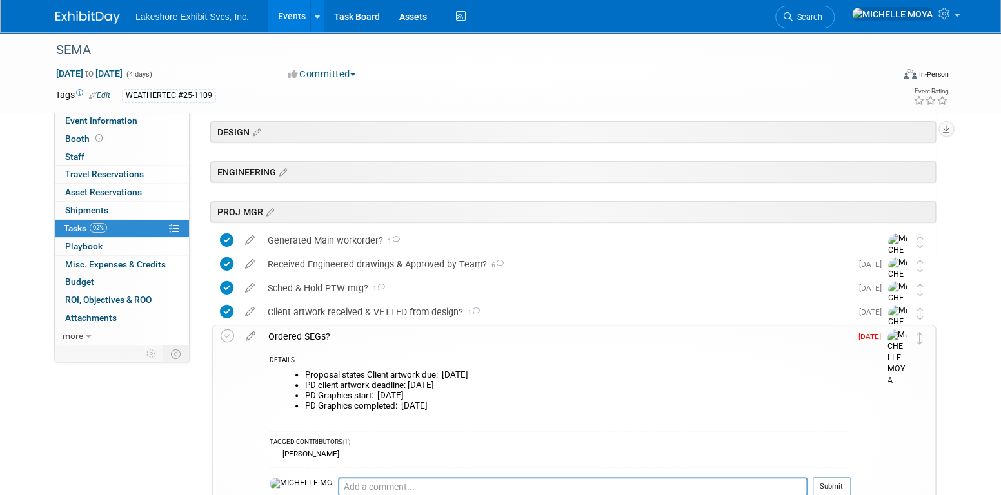
scroll to position [374, 0]
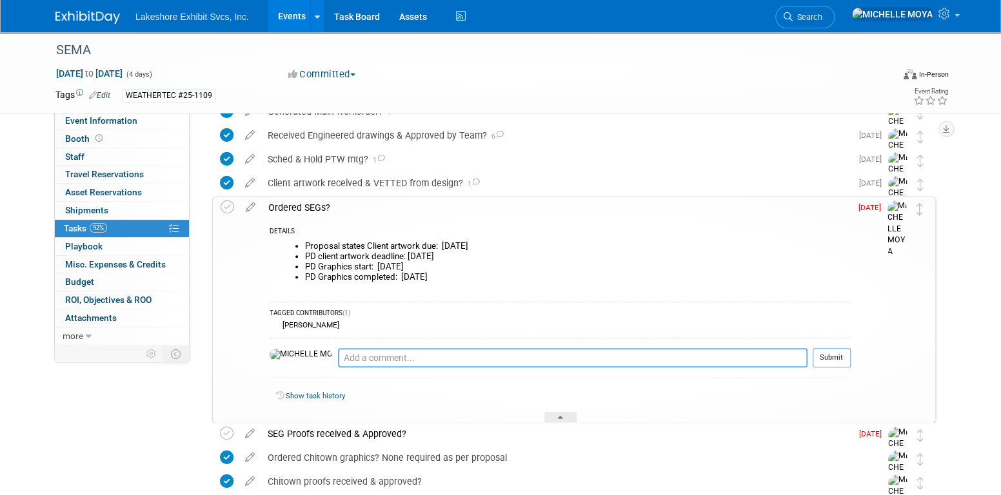
click at [348, 357] on textarea at bounding box center [573, 357] width 470 height 19
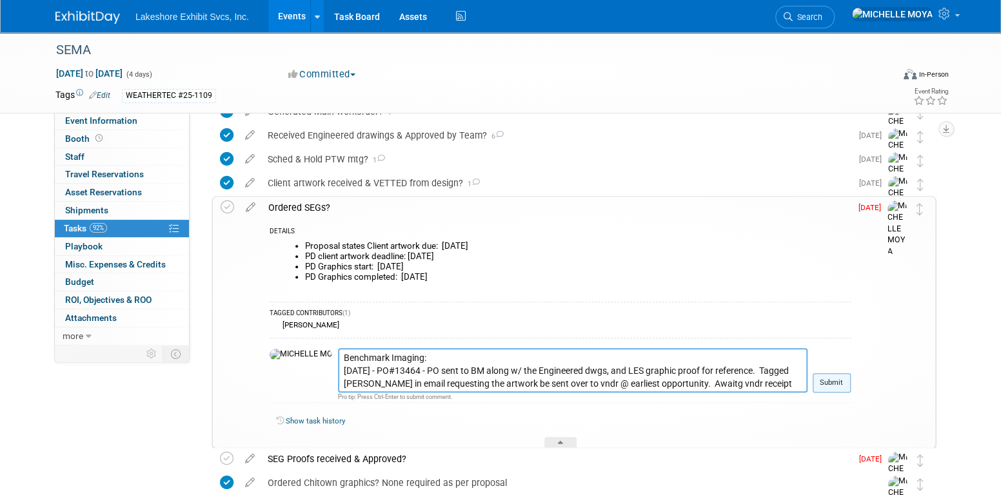
type textarea "Benchmark Imaging: [DATE] - PO#13464 - PO sent to BM along w/ the Engineered dw…"
click at [838, 380] on button "Submit" at bounding box center [832, 382] width 38 height 19
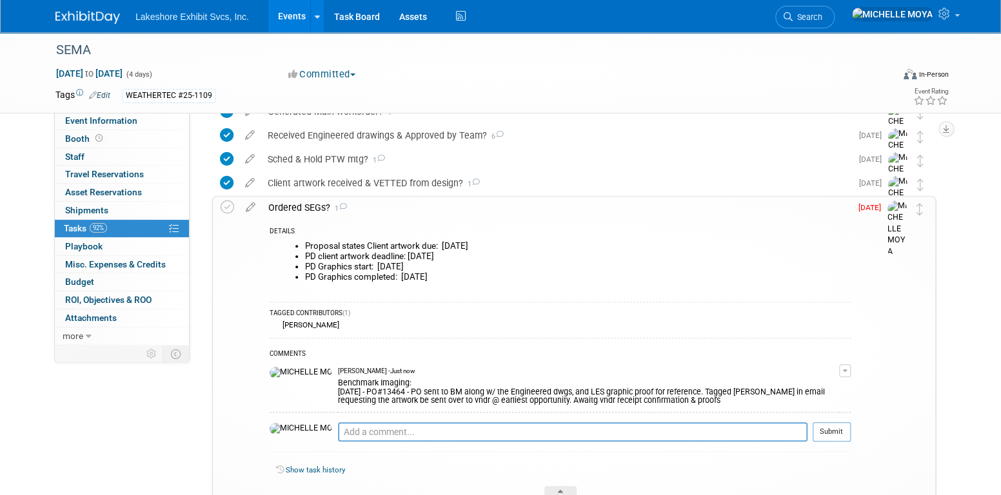
click at [569, 398] on div "Benchmark Imaging: [DATE] - PO#13464 - PO sent to BM along w/ the Engineered dw…" at bounding box center [588, 391] width 501 height 30
click at [848, 365] on button "button" at bounding box center [845, 370] width 12 height 13
click at [825, 389] on link "Edit Comment" at bounding box center [799, 390] width 102 height 18
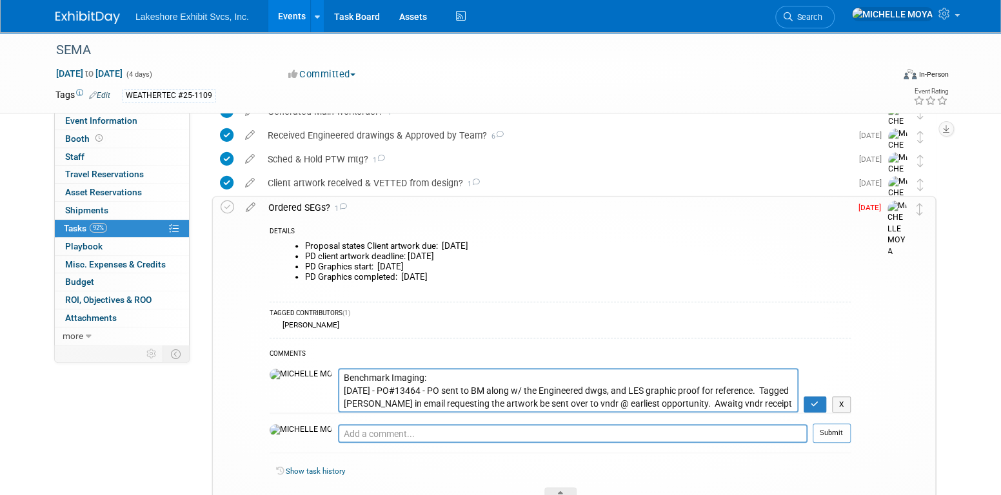
click at [768, 404] on textarea "Benchmark Imaging: [DATE] - PO#13464 - PO sent to BM along w/ the Engineered dw…" at bounding box center [568, 390] width 461 height 45
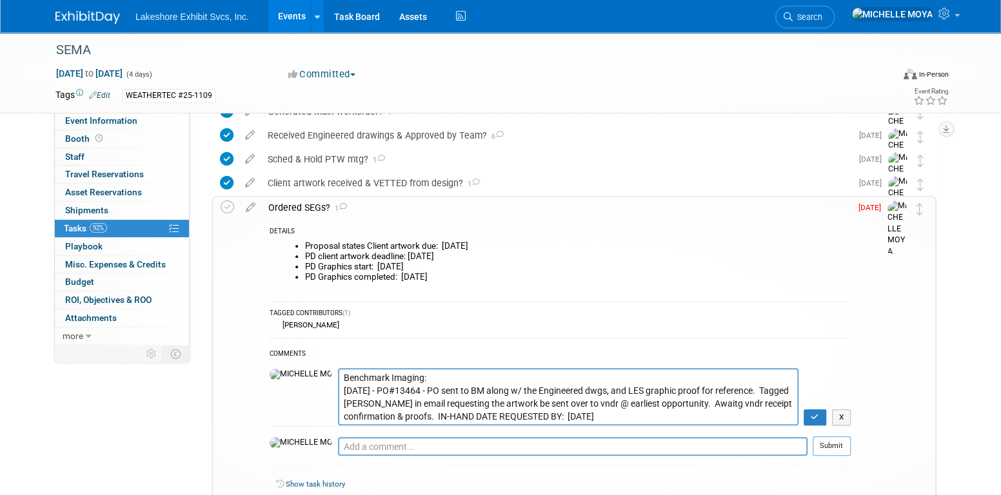
drag, startPoint x: 490, startPoint y: 415, endPoint x: 422, endPoint y: 410, distance: 68.6
click at [422, 410] on textarea "Benchmark Imaging: [DATE] - PO#13464 - PO sent to BM along w/ the Engineered dw…" at bounding box center [568, 396] width 461 height 57
type textarea "Benchmark Imaging: [DATE] - PO#13464 - PO sent to BM along w/ the Engineered dw…"
click at [819, 413] on icon "button" at bounding box center [815, 417] width 8 height 8
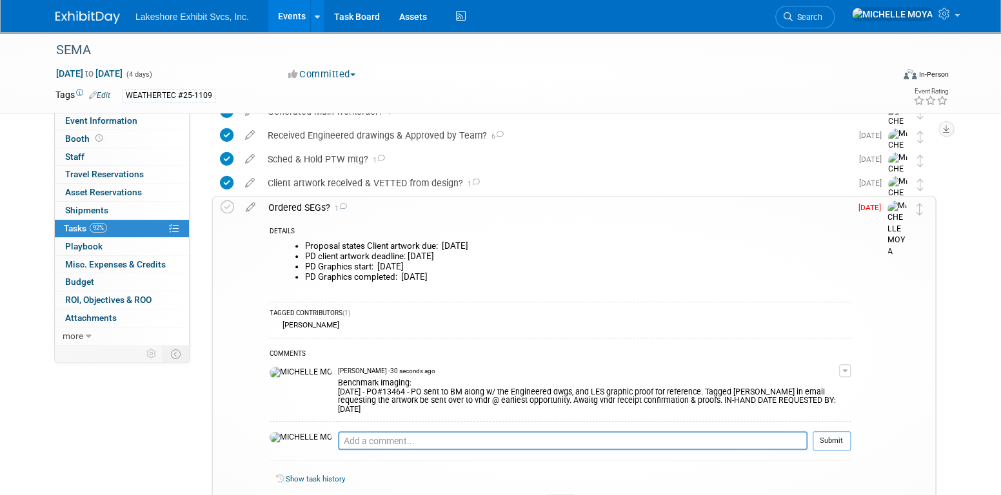
click at [848, 366] on button "button" at bounding box center [845, 370] width 12 height 13
click at [822, 381] on link "Edit Comment" at bounding box center [799, 390] width 102 height 18
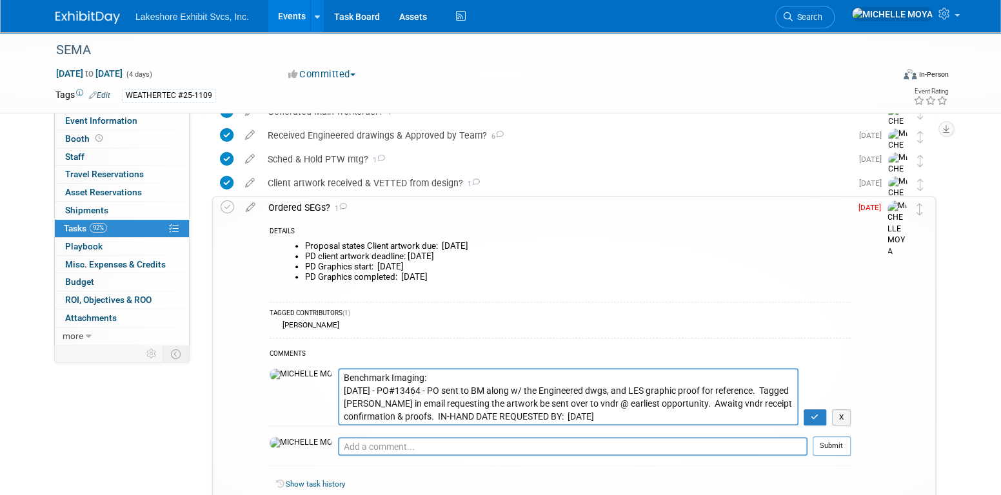
click at [765, 402] on textarea "Benchmark Imaging: [DATE] - PO#13464 - PO sent to BM along w/ the Engineered dw…" at bounding box center [568, 396] width 461 height 57
type textarea "Benchmark Imaging: [DATE] - PO#13464 - PO sent to BM along w/ the Engineered dw…"
click at [816, 413] on icon "button" at bounding box center [815, 417] width 8 height 8
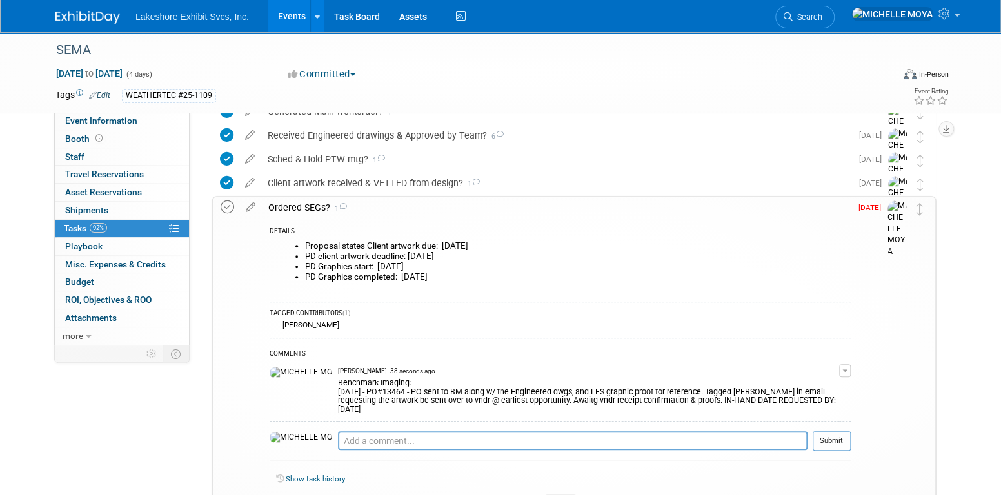
click at [226, 208] on icon at bounding box center [228, 208] width 14 height 14
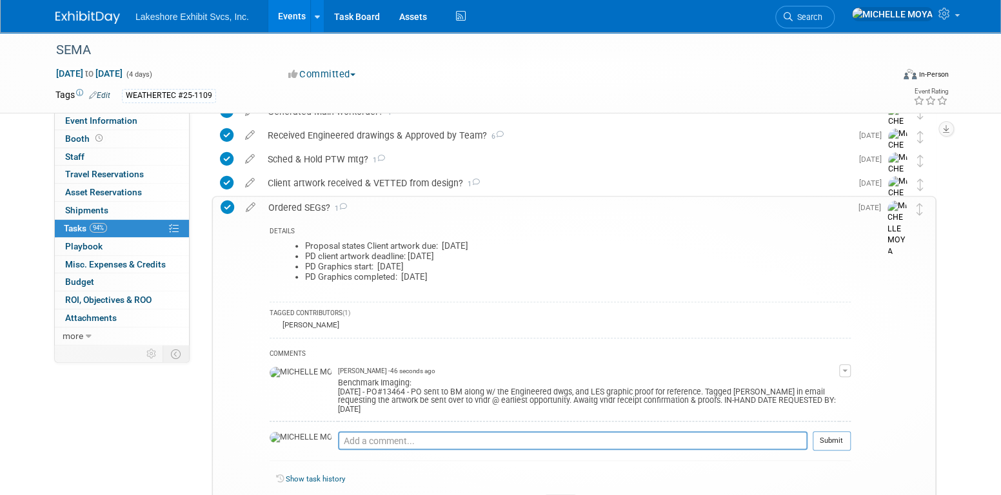
click at [301, 206] on div "Ordered SEGs? 1" at bounding box center [556, 208] width 589 height 22
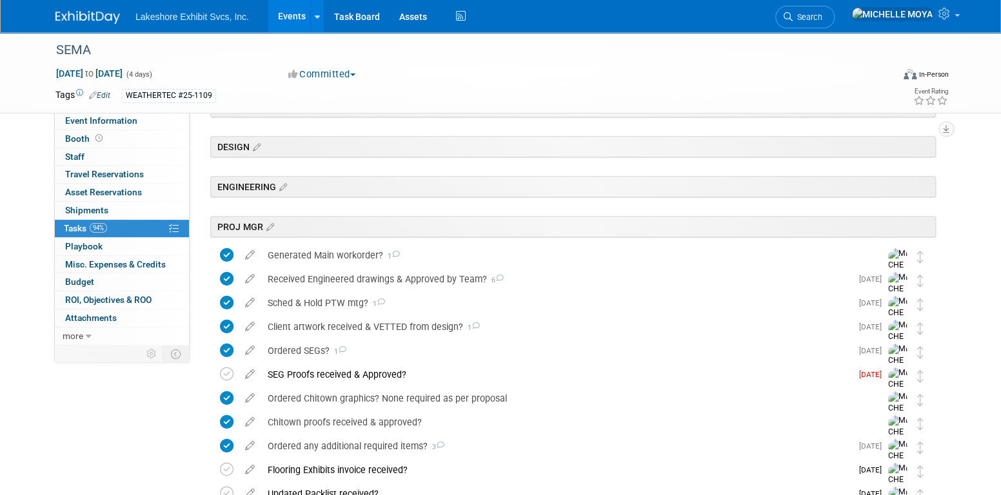
scroll to position [451, 0]
